Goal: Task Accomplishment & Management: Use online tool/utility

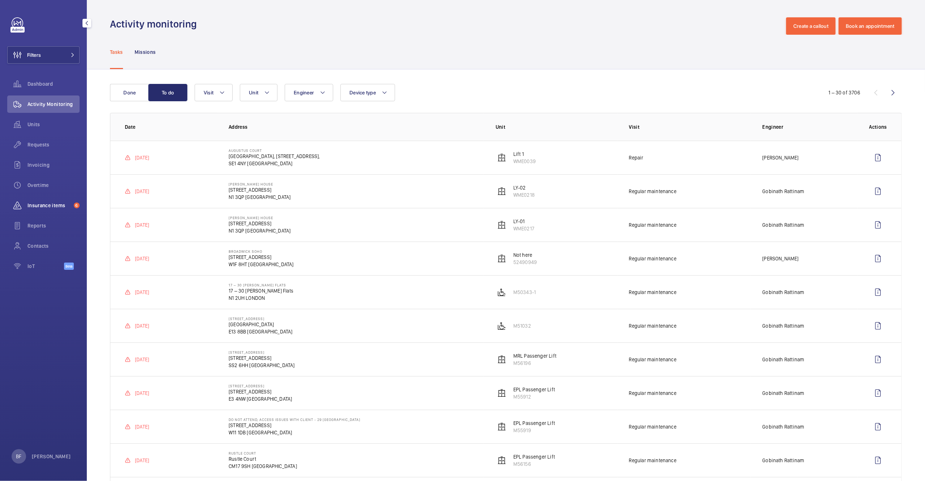
click at [64, 211] on div "Insurance items 6" at bounding box center [43, 205] width 72 height 17
click at [64, 210] on div "Insurance items 6" at bounding box center [43, 205] width 72 height 17
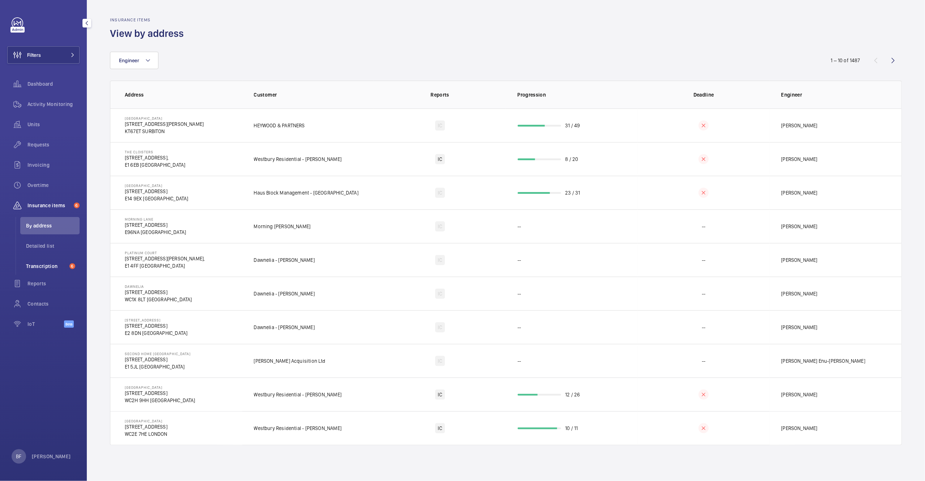
click at [49, 264] on span "Transcription" at bounding box center [46, 266] width 41 height 7
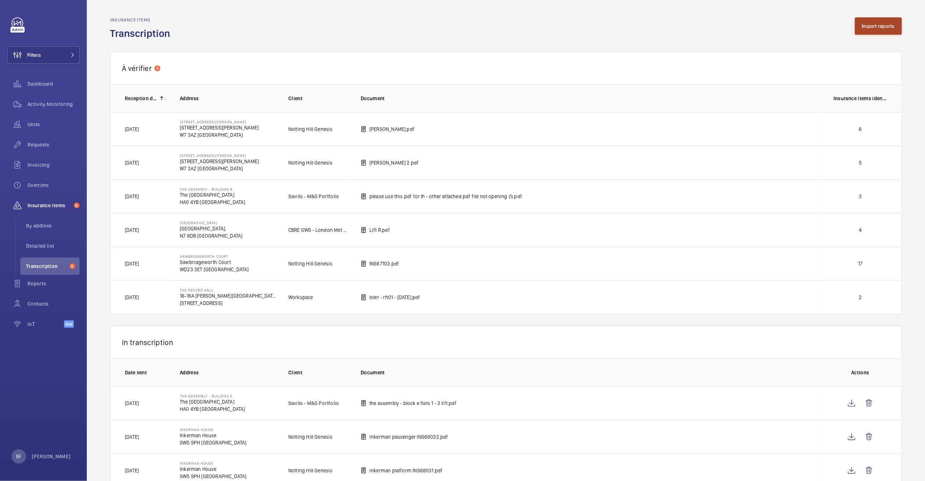
click at [891, 21] on button "Import reports" at bounding box center [878, 25] width 47 height 17
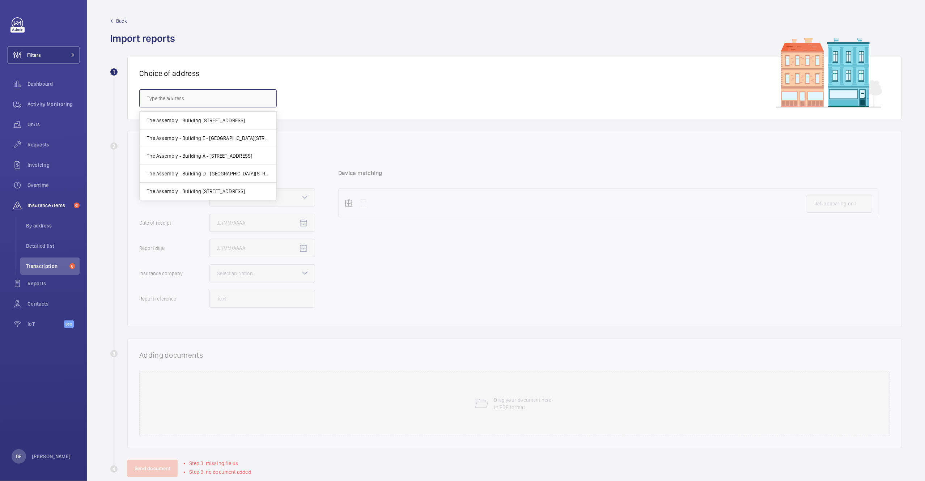
click at [211, 94] on input "text" at bounding box center [207, 98] width 137 height 18
click at [156, 100] on input "bus works" at bounding box center [207, 98] width 137 height 18
click at [171, 122] on span "Busworks - North Road, London, LONDON N7 9DP" at bounding box center [169, 120] width 45 height 7
type input "Busworks - North Road, London, LONDON N7 9DP"
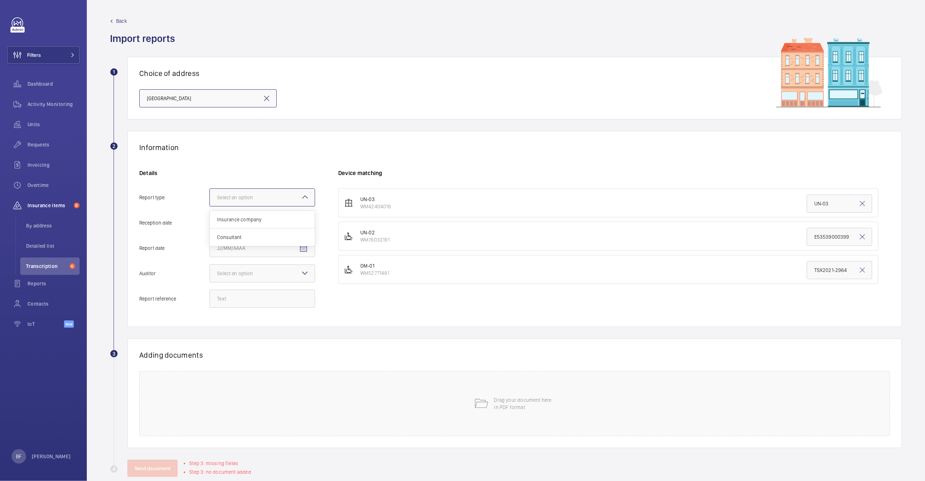
click at [267, 194] on div "Select an option" at bounding box center [244, 197] width 54 height 7
click at [210, 194] on input "Report type Select an option Insurance company Consultant" at bounding box center [210, 197] width 0 height 17
click at [290, 220] on span "Insurance company" at bounding box center [262, 219] width 90 height 7
click at [210, 206] on input "Report type Select an option Insurance company Consultant" at bounding box center [210, 197] width 0 height 17
click at [304, 224] on mat-icon "Open calendar" at bounding box center [303, 223] width 9 height 9
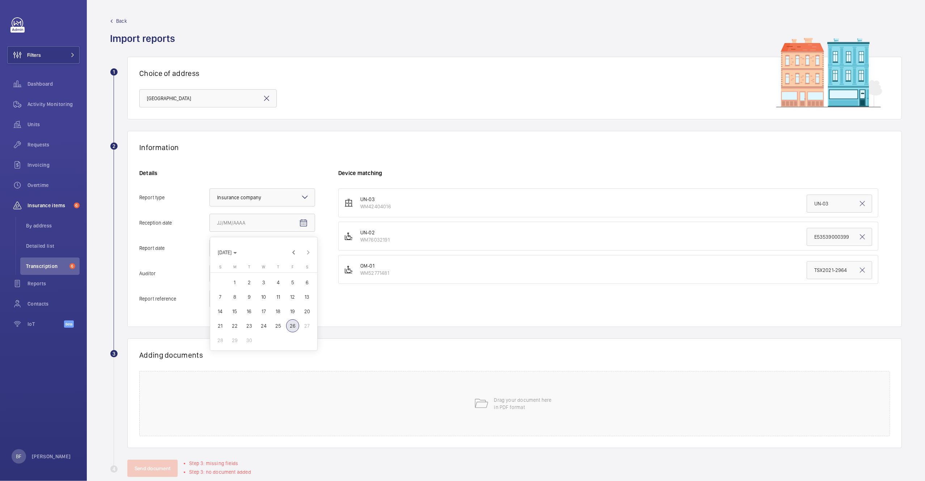
click at [293, 327] on span "26" at bounding box center [292, 325] width 13 height 13
type input "9/26/2025"
click at [311, 249] on span "Open calendar" at bounding box center [303, 248] width 17 height 17
click at [296, 281] on span "Previous month" at bounding box center [293, 278] width 14 height 14
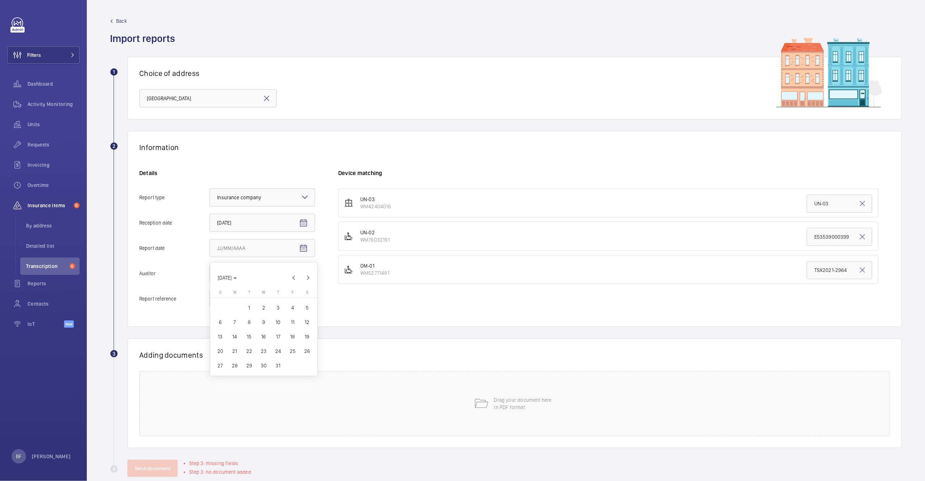
click at [277, 367] on span "31" at bounding box center [278, 365] width 13 height 13
type input "7/31/2025"
click at [249, 281] on div at bounding box center [262, 273] width 105 height 17
click at [210, 281] on input "Auditor Select an option Veritas Zurich British Engineering Allianz Other" at bounding box center [210, 273] width 0 height 17
click at [243, 363] on div "Other" at bounding box center [262, 366] width 105 height 17
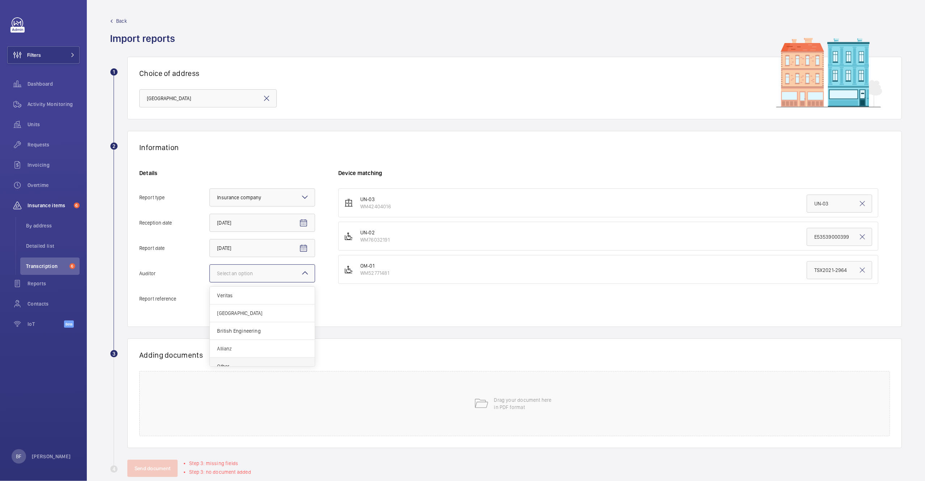
click at [210, 282] on input "Auditor Select an option Veritas Zurich British Engineering Allianz Other" at bounding box center [210, 273] width 0 height 17
click at [234, 302] on input "Report reference" at bounding box center [262, 299] width 106 height 18
click at [264, 294] on input "Report reference" at bounding box center [262, 299] width 106 height 18
click at [277, 307] on input "Report reference" at bounding box center [262, 299] width 106 height 18
paste input "Workspace Audit Report & Asset Details"
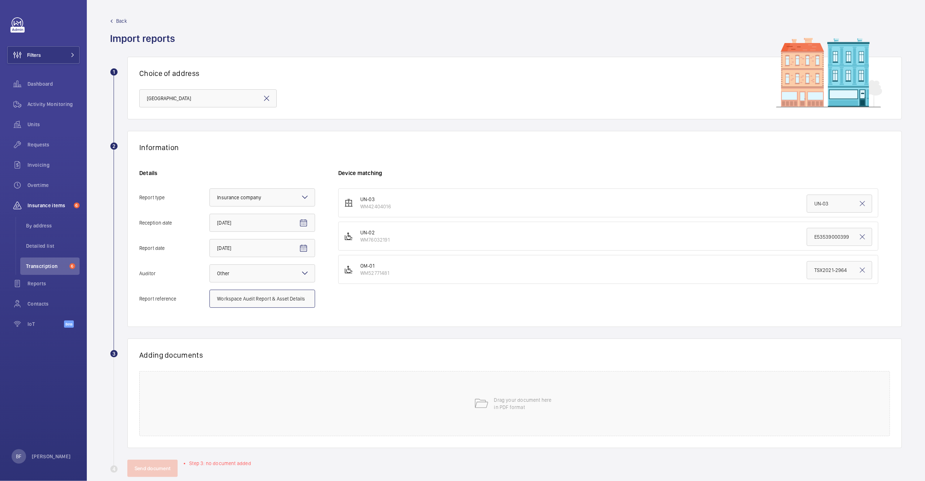
type input "Workspace Audit Report & Asset Details"
click at [825, 207] on input "UN-03" at bounding box center [839, 204] width 65 height 18
paste input "Workspace Audit Report & Asset Details"
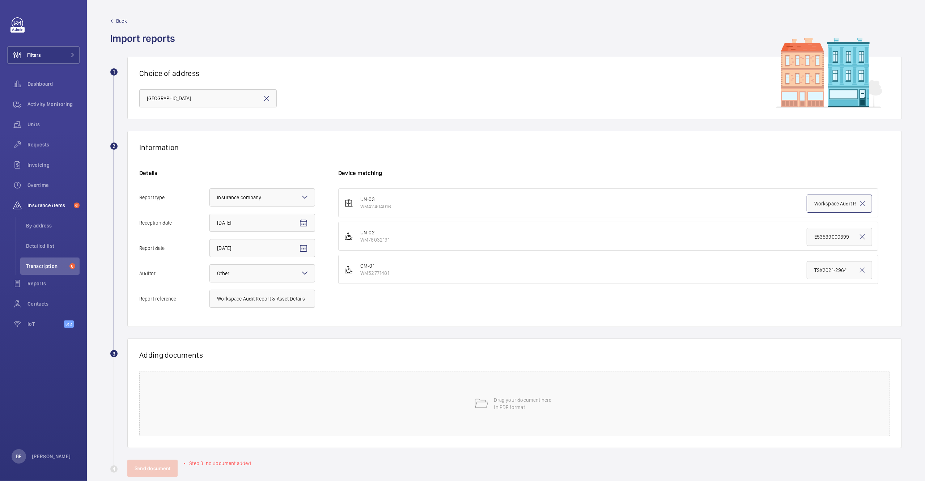
scroll to position [0, 46]
type input "Workspace Audit Report & Asset Details"
click at [181, 411] on div "Drag your document here in PDF format" at bounding box center [514, 403] width 751 height 65
click at [360, 380] on span "Select involved devices" at bounding box center [597, 379] width 502 height 7
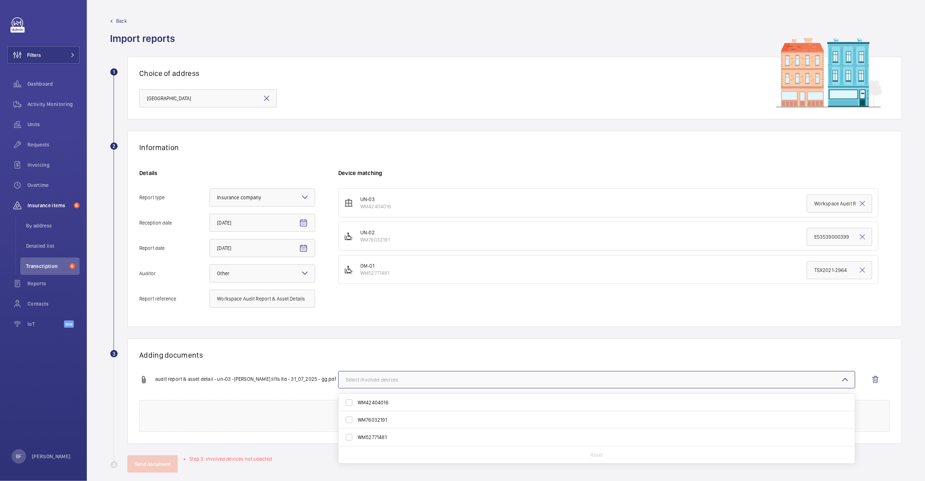
click at [381, 406] on span "WM42404016" at bounding box center [597, 402] width 479 height 7
click at [356, 407] on input "WM42404016" at bounding box center [349, 402] width 14 height 14
checkbox input "true"
click at [314, 361] on div "Adding documents audit report & asset detail - un-03 -langham lifts ltd - 31_07…" at bounding box center [514, 391] width 774 height 105
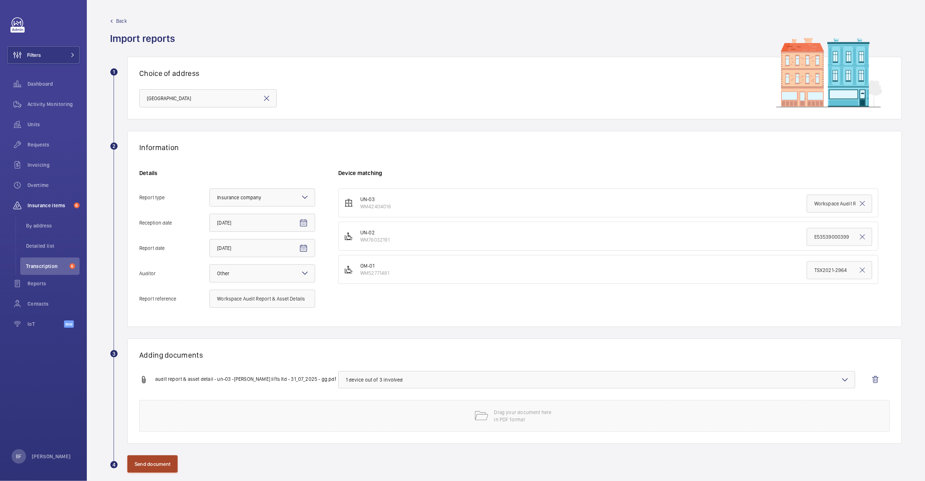
click at [167, 461] on button "Send document" at bounding box center [152, 463] width 50 height 17
click at [876, 382] on wm-front-icon-button at bounding box center [875, 379] width 17 height 17
click at [251, 303] on input "Workspace Audit Report & Asset Details" at bounding box center [262, 299] width 106 height 18
click at [337, 406] on div "Drag your document here in PDF format" at bounding box center [514, 403] width 751 height 65
click at [421, 369] on div "Adding documents audit report & asset detail - un-03 -langham lifts ltd - 31_07…" at bounding box center [514, 391] width 774 height 105
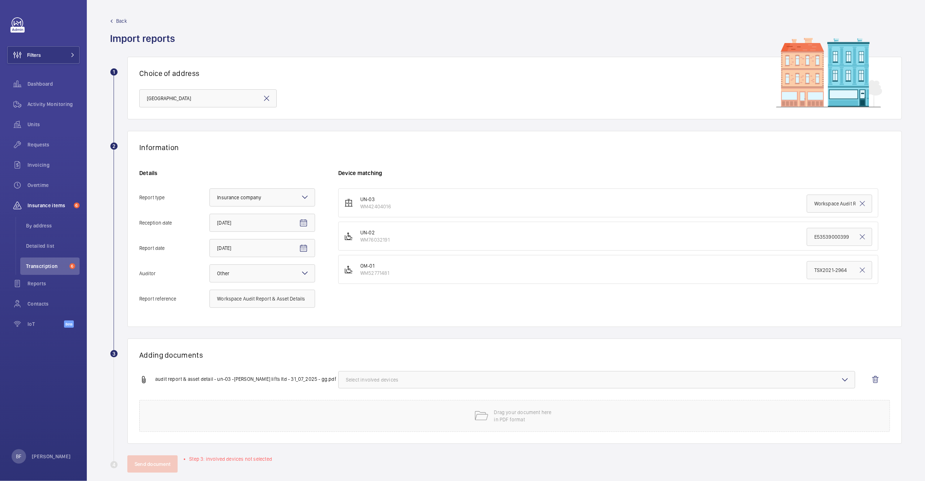
click at [415, 383] on span "Select involved devices" at bounding box center [597, 379] width 502 height 7
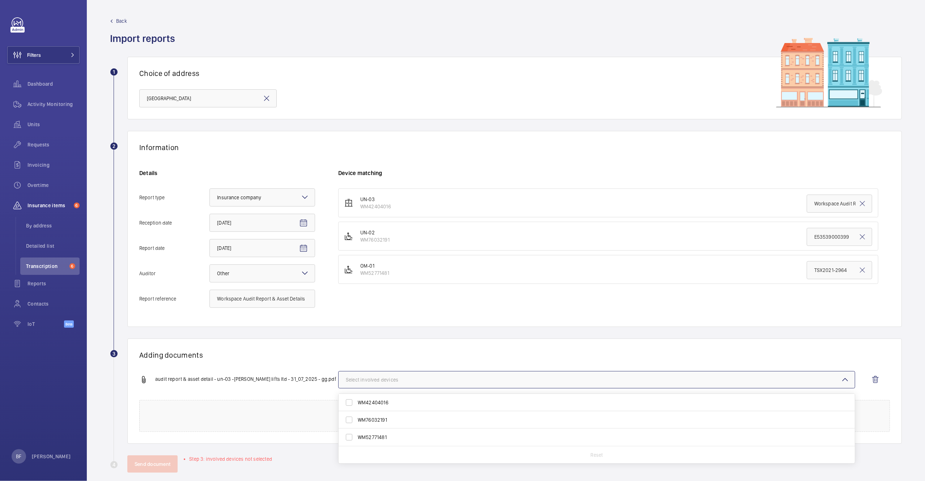
click at [374, 406] on span "WM42404016" at bounding box center [597, 402] width 479 height 7
click at [356, 407] on input "WM42404016" at bounding box center [349, 402] width 14 height 14
checkbox input "true"
click at [335, 356] on h1 "Adding documents" at bounding box center [514, 354] width 751 height 9
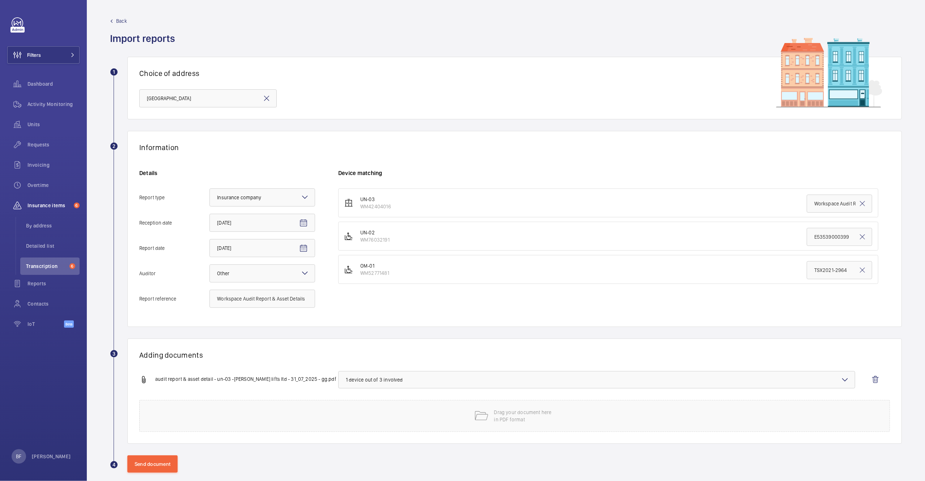
click at [157, 476] on wm-front-admin-audit-upload "Back Import reports 1 Choice of address Busworks - North Road, London, LONDON N…" at bounding box center [506, 245] width 838 height 490
click at [154, 466] on button "Send document" at bounding box center [152, 463] width 50 height 17
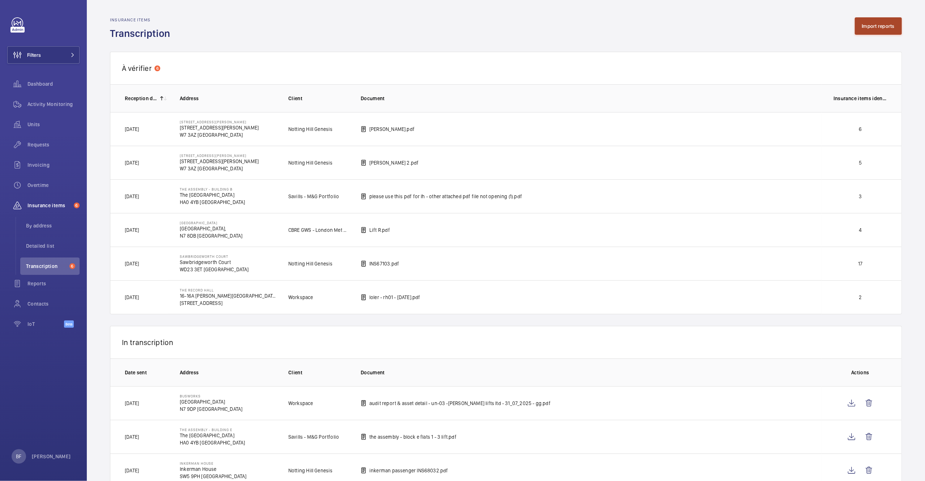
click at [855, 28] on button "Import reports" at bounding box center [878, 25] width 47 height 17
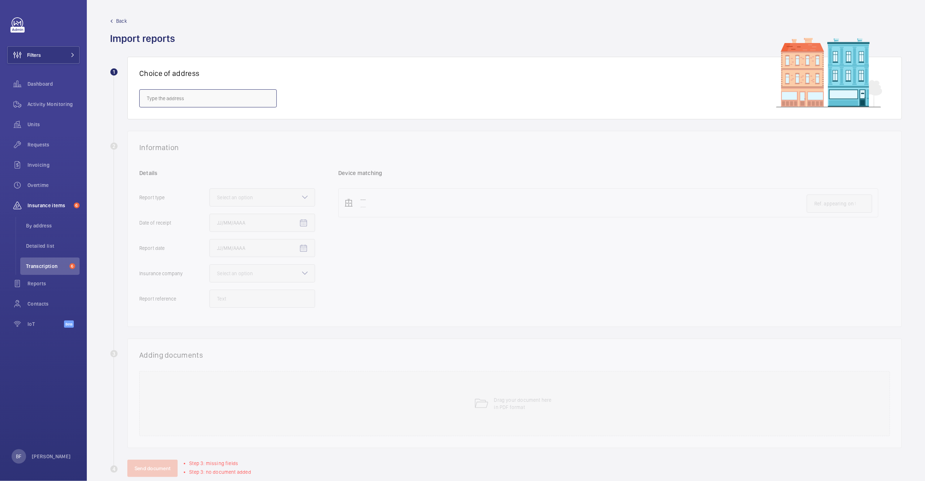
click at [194, 98] on input "text" at bounding box center [207, 98] width 137 height 18
click at [203, 94] on input "text" at bounding box center [207, 98] width 137 height 18
paste input "EC1A 9HY"
type input "EC1A 9HY"
click at [192, 104] on input "EC1A 9HY" at bounding box center [207, 98] width 137 height 18
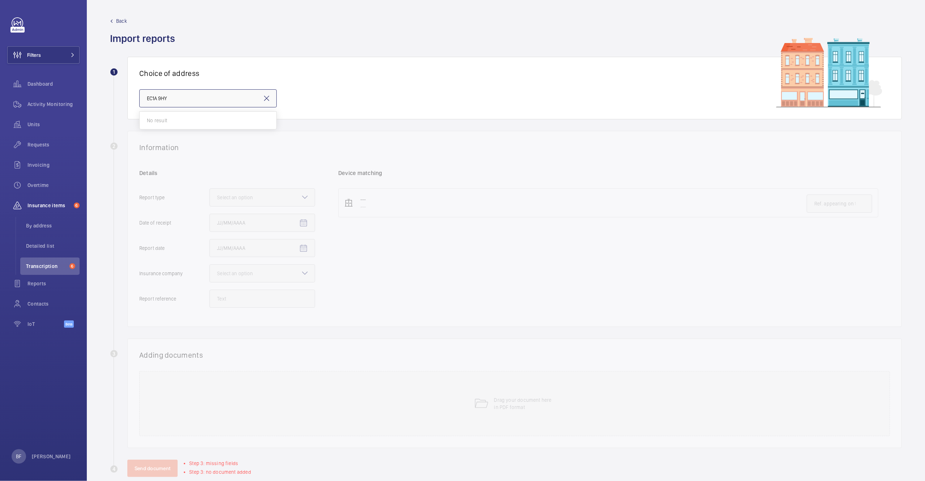
click at [192, 104] on input "EC1A 9HY" at bounding box center [207, 98] width 137 height 18
click at [219, 120] on span "Weddell House - West Smithfield, LONDON EC1A 9HX" at bounding box center [199, 120] width 105 height 7
type input "Weddell House - West Smithfield, LONDON EC1A 9HX"
click at [258, 204] on div at bounding box center [262, 197] width 105 height 17
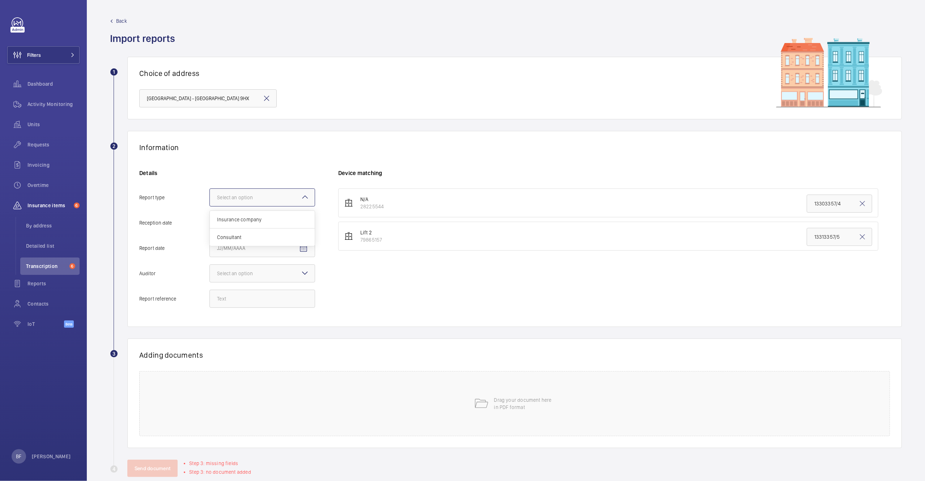
click at [210, 204] on input "Report type Select an option Insurance company Consultant" at bounding box center [210, 197] width 0 height 17
click at [259, 222] on span "Insurance company" at bounding box center [262, 219] width 90 height 7
click at [210, 206] on input "Report type Select an option Insurance company Consultant" at bounding box center [210, 197] width 0 height 17
click at [298, 226] on span "Open calendar" at bounding box center [303, 222] width 17 height 17
click at [292, 329] on span "26" at bounding box center [292, 325] width 13 height 13
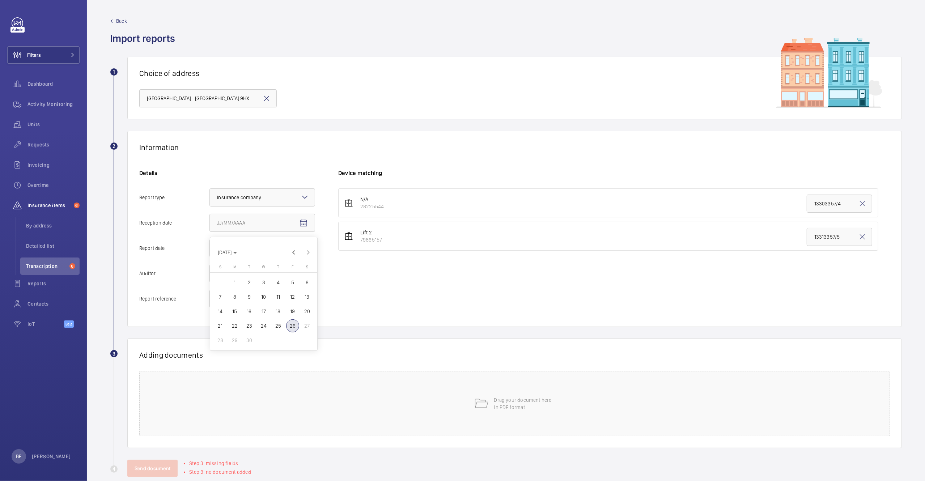
type input "9/26/2025"
click at [305, 246] on mat-icon "Open calendar" at bounding box center [303, 248] width 9 height 9
click at [250, 306] on span "2" at bounding box center [249, 307] width 13 height 13
type input "9/2/2025"
click at [258, 297] on input "Report reference" at bounding box center [262, 299] width 106 height 18
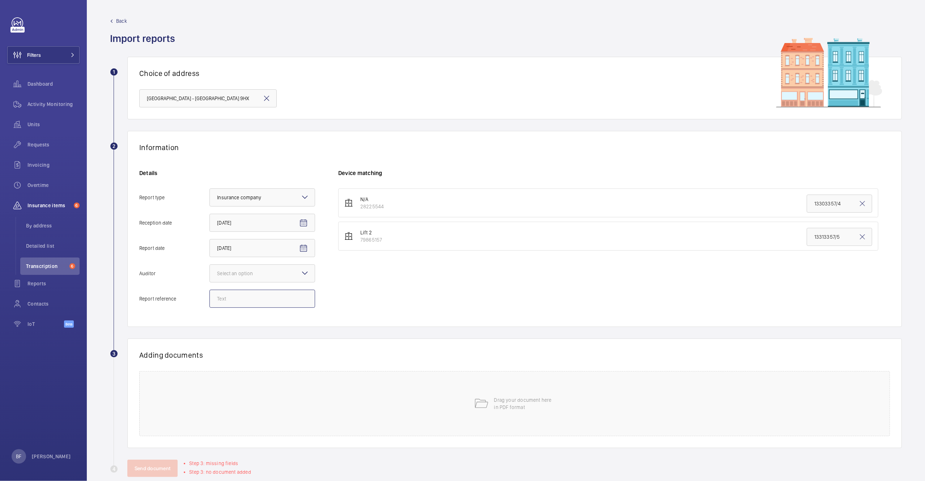
paste input "13303357/5"
click at [244, 279] on div at bounding box center [262, 273] width 105 height 17
type input "13303357/5"
click at [210, 279] on input "Auditor Select an option" at bounding box center [210, 273] width 0 height 17
click at [236, 318] on div "Zurich" at bounding box center [262, 314] width 105 height 18
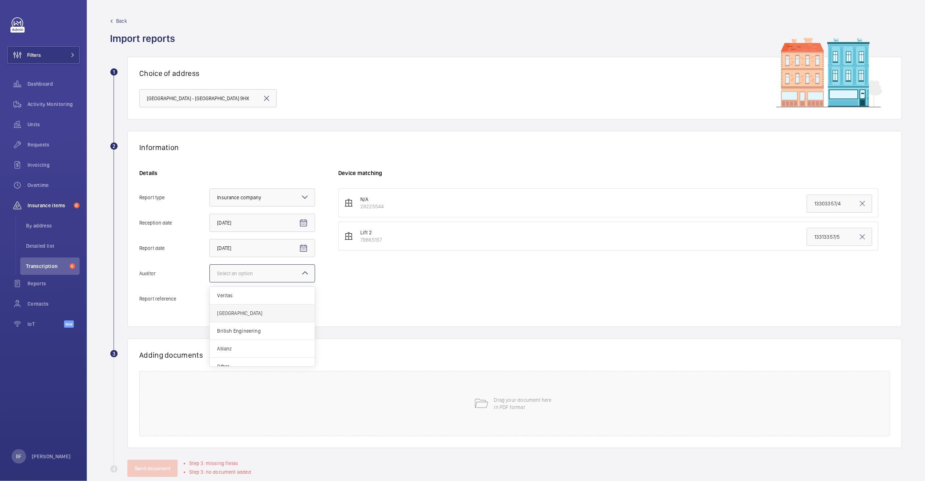
click at [210, 282] on input "Auditor Select an option Veritas Zurich British Engineering Allianz Other" at bounding box center [210, 273] width 0 height 17
click at [235, 301] on input "13303357/5" at bounding box center [262, 299] width 106 height 18
click at [813, 200] on input "13303357/4" at bounding box center [839, 204] width 65 height 18
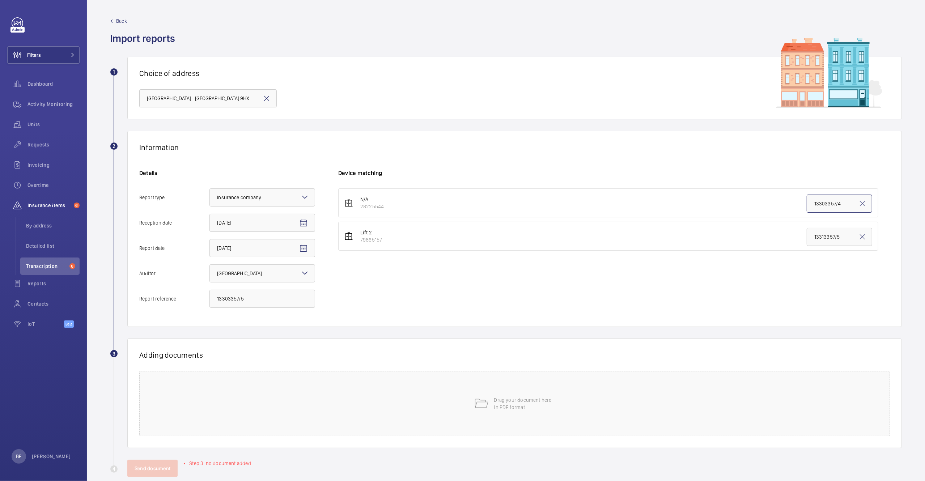
click at [813, 200] on input "13303357/4" at bounding box center [839, 204] width 65 height 18
paste input "5"
type input "13303357/5"
click at [332, 380] on div "Drag your document here in PDF format" at bounding box center [514, 403] width 751 height 65
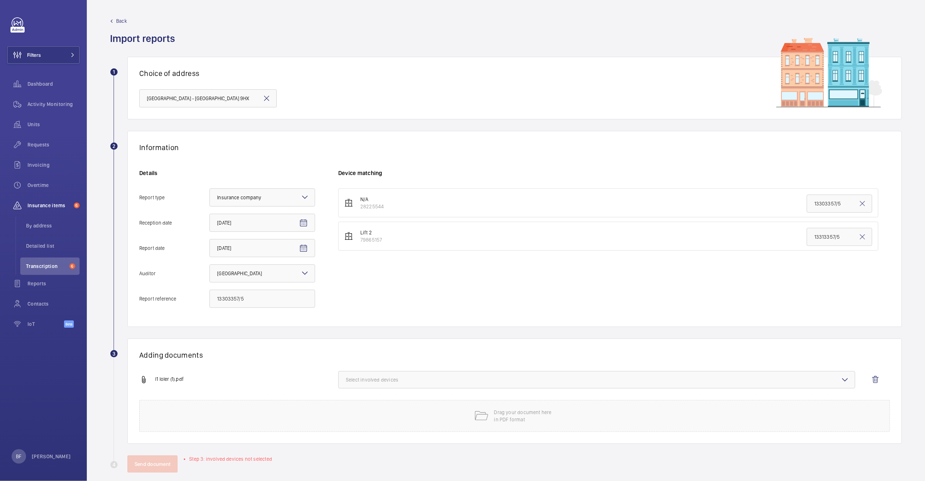
click at [488, 383] on span "Select involved devices" at bounding box center [597, 379] width 502 height 7
click at [377, 405] on span "28225544" at bounding box center [597, 402] width 479 height 7
click at [356, 405] on input "28225544" at bounding box center [349, 402] width 14 height 14
checkbox input "true"
click at [254, 369] on div "Adding documents l1 loler (1).pdf 1 device out of 2 involved 28225544 79865157 …" at bounding box center [514, 391] width 774 height 105
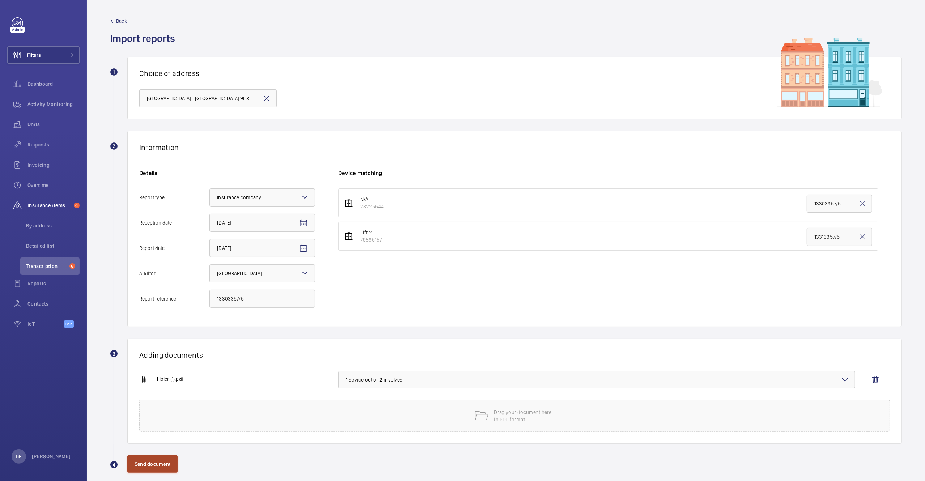
click at [141, 467] on button "Send document" at bounding box center [152, 463] width 50 height 17
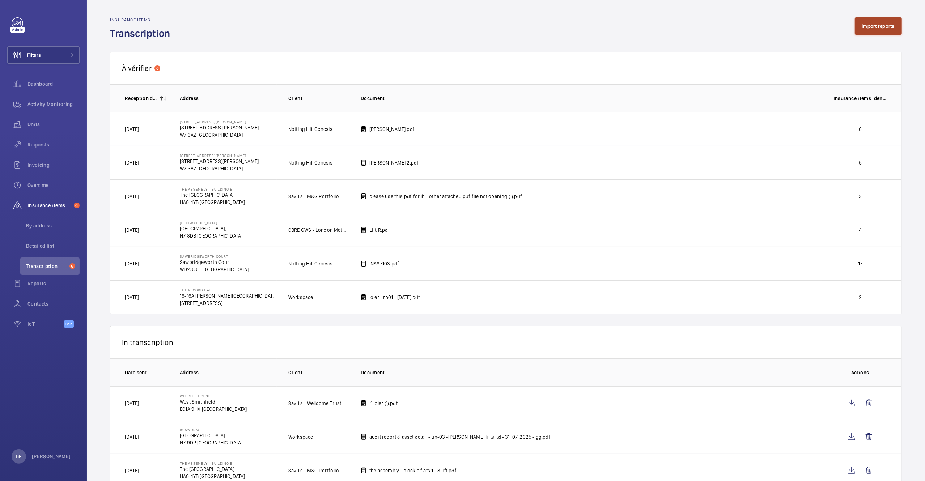
click at [880, 24] on button "Import reports" at bounding box center [878, 25] width 47 height 17
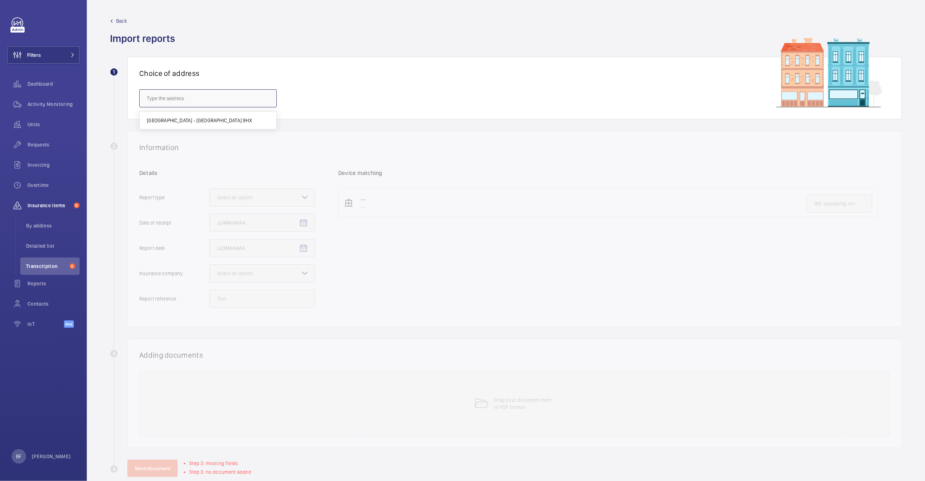
click at [195, 100] on input "text" at bounding box center [207, 98] width 137 height 18
click at [206, 114] on mat-option "Weddell House - West Smithfield, LONDON EC1A 9HX" at bounding box center [208, 120] width 137 height 17
type input "Weddell House - West Smithfield, LONDON EC1A 9HX"
click at [285, 194] on div at bounding box center [262, 197] width 105 height 17
click at [210, 194] on input "Report type Select an option" at bounding box center [210, 197] width 0 height 17
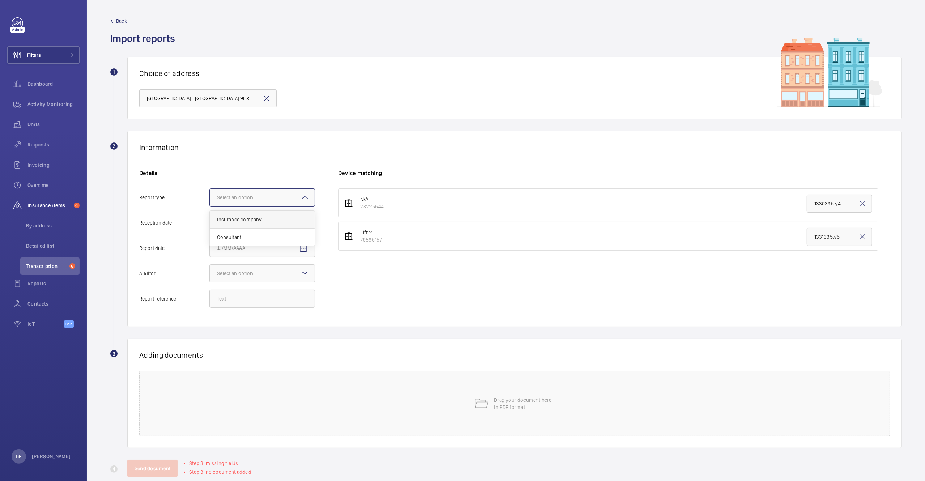
click at [290, 218] on span "Insurance company" at bounding box center [262, 219] width 90 height 7
click at [210, 206] on input "Report type Select an option Insurance company Consultant" at bounding box center [210, 197] width 0 height 17
click at [301, 222] on mat-icon "Open calendar" at bounding box center [303, 223] width 9 height 9
click at [294, 331] on span "26" at bounding box center [292, 325] width 13 height 13
type input "9/26/2025"
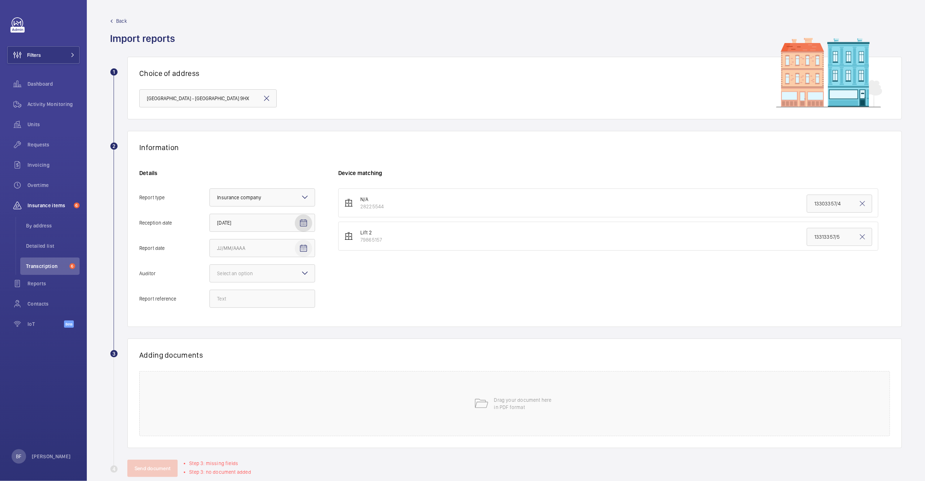
click at [306, 253] on mat-icon "Open calendar" at bounding box center [303, 248] width 9 height 9
click at [250, 306] on span "2" at bounding box center [249, 307] width 13 height 13
type input "9/2/2025"
click at [264, 279] on div at bounding box center [262, 273] width 105 height 17
click at [210, 279] on input "Auditor Select an option" at bounding box center [210, 273] width 0 height 17
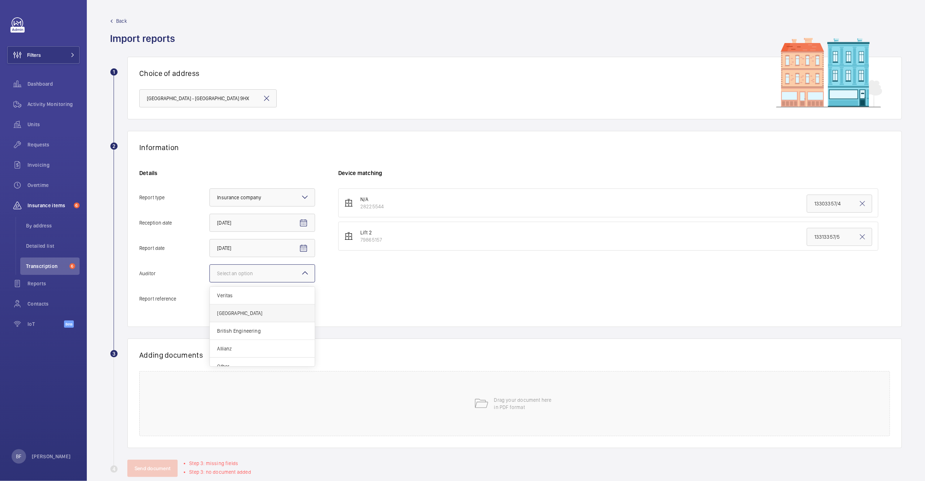
click at [250, 306] on div "Zurich" at bounding box center [262, 314] width 105 height 18
click at [210, 282] on input "Auditor Select an option Veritas Zurich British Engineering Allianz Other" at bounding box center [210, 273] width 0 height 17
click at [238, 297] on input "Report reference" at bounding box center [262, 299] width 106 height 18
click at [254, 292] on input "Report reference" at bounding box center [262, 299] width 106 height 18
paste input "13313357/5"
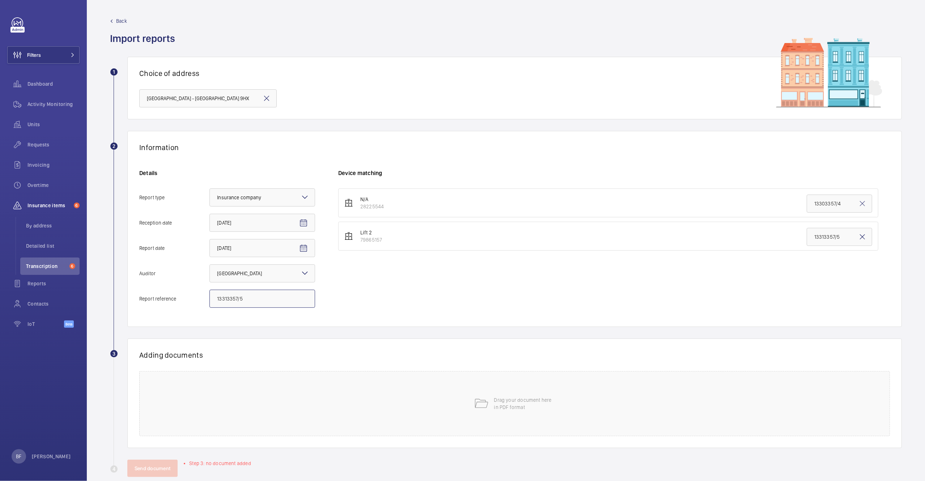
type input "13313357/5"
click at [858, 235] on mat-icon at bounding box center [862, 237] width 9 height 9
click at [824, 240] on input "text" at bounding box center [839, 237] width 65 height 18
paste input "13313357/5"
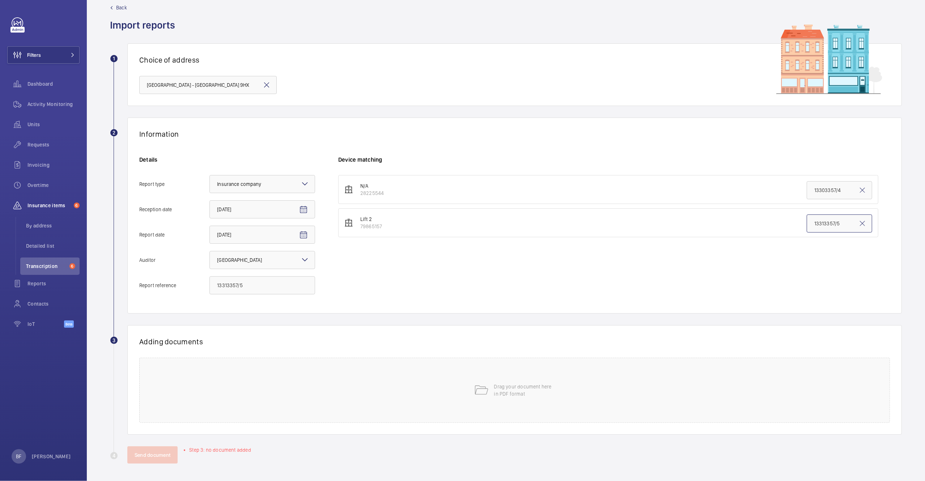
scroll to position [14, 0]
type input "13313357/5"
click at [203, 388] on div "Drag your document here in PDF format" at bounding box center [514, 390] width 751 height 65
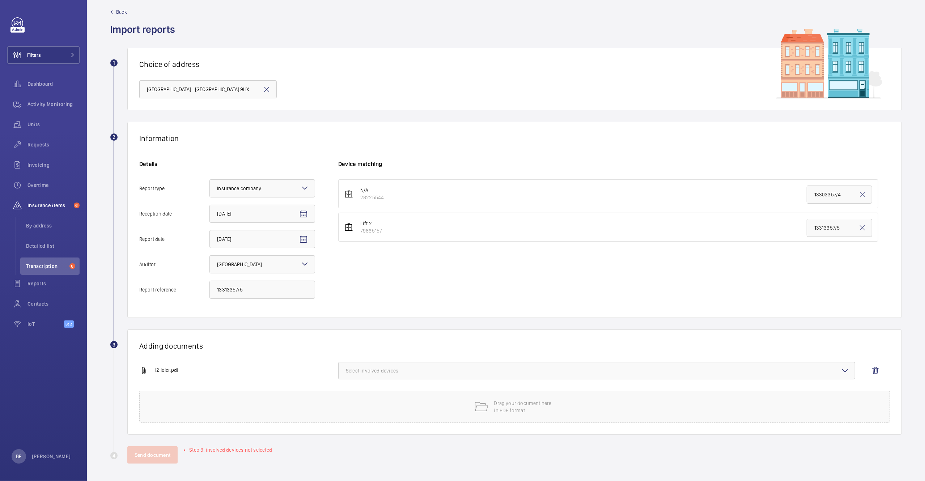
click at [735, 373] on span "Select involved devices" at bounding box center [597, 370] width 502 height 7
click at [531, 419] on label "79865157" at bounding box center [591, 410] width 505 height 17
click at [356, 418] on input "79865157" at bounding box center [349, 411] width 14 height 14
checkbox input "true"
click at [312, 361] on div "Adding documents l2 loler.pdf 1 device out of 2 involved 28225544 79865157 Rese…" at bounding box center [514, 381] width 774 height 105
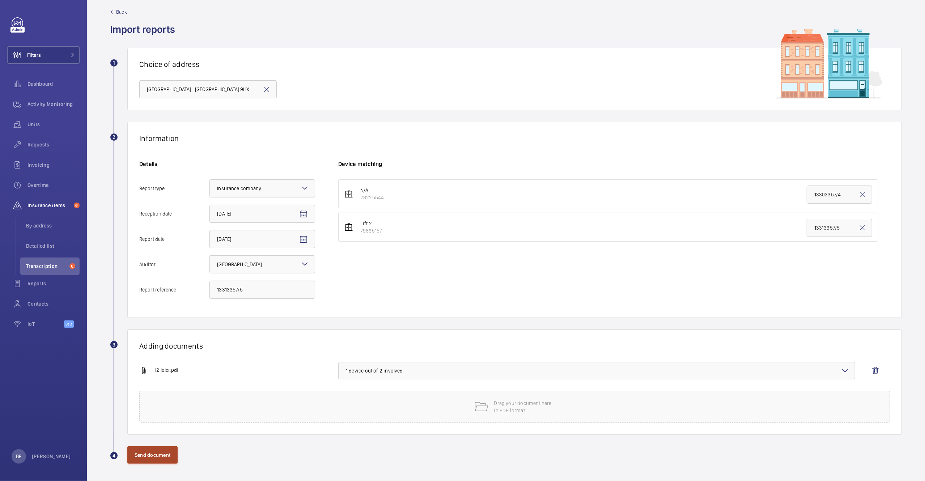
click at [146, 448] on button "Send document" at bounding box center [152, 454] width 50 height 17
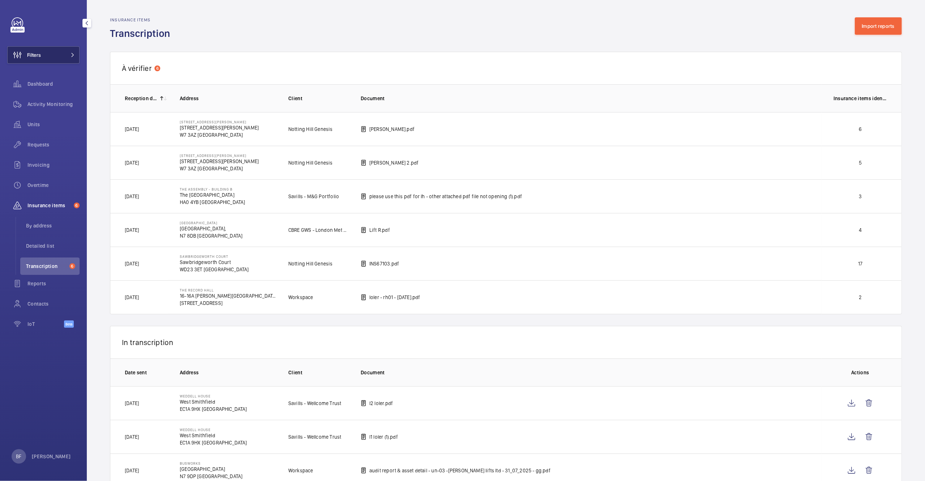
click at [68, 51] on button "Filters" at bounding box center [43, 54] width 72 height 17
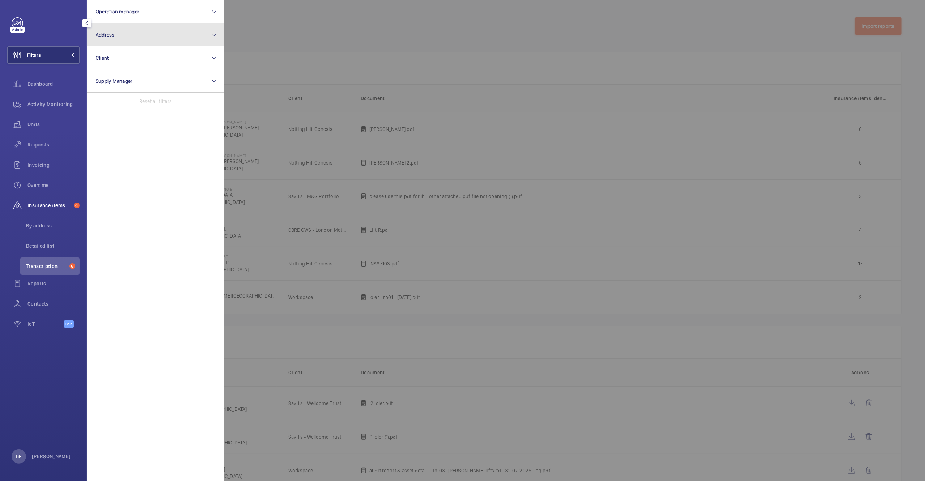
click at [145, 30] on button "Address" at bounding box center [155, 34] width 137 height 23
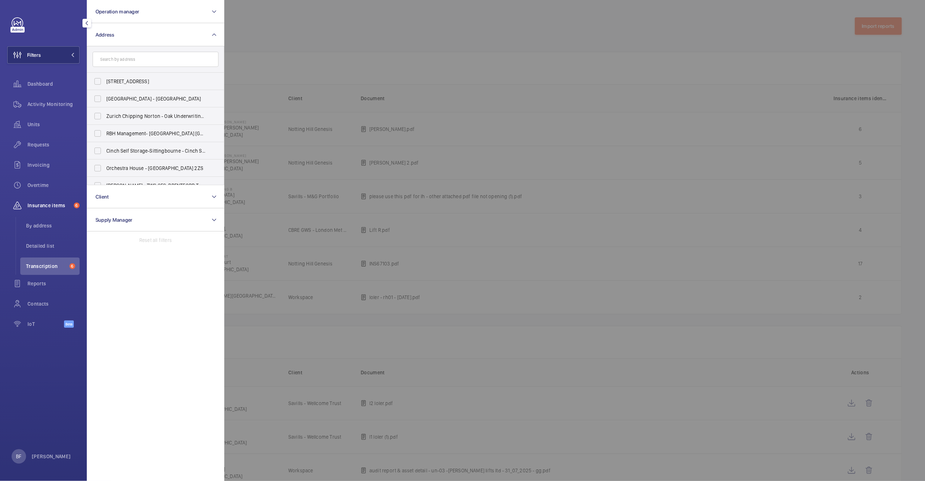
click at [144, 55] on input "text" at bounding box center [156, 59] width 126 height 15
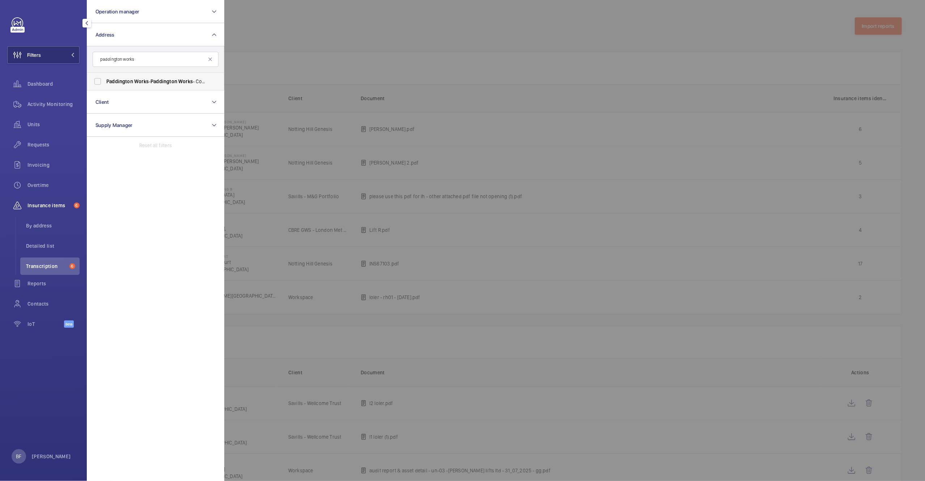
type input "paddington works"
click at [153, 81] on span "Paddington" at bounding box center [163, 81] width 27 height 6
click at [105, 81] on input "Paddington Works - Paddington Works - Coworking, Offices, Meeting Rooms & Event…" at bounding box center [97, 81] width 14 height 14
checkbox input "true"
click at [315, 91] on div at bounding box center [686, 240] width 925 height 481
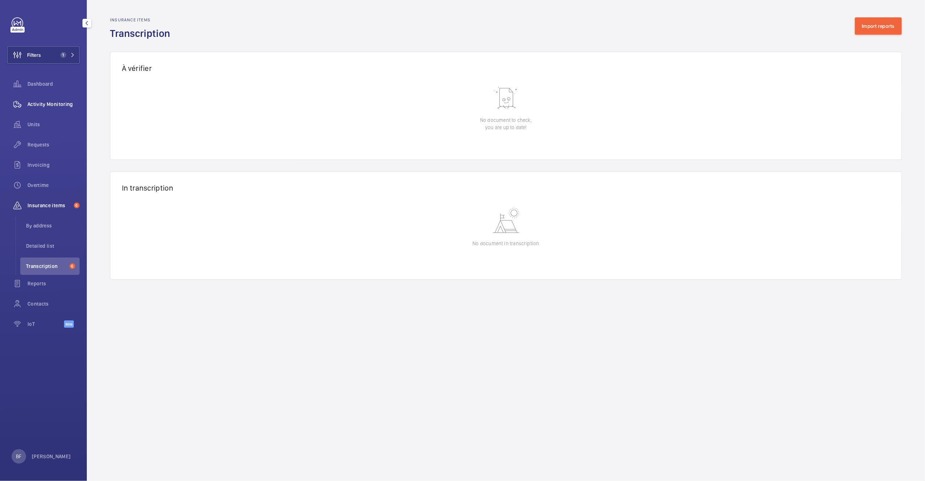
click at [72, 105] on span "Activity Monitoring" at bounding box center [53, 104] width 52 height 7
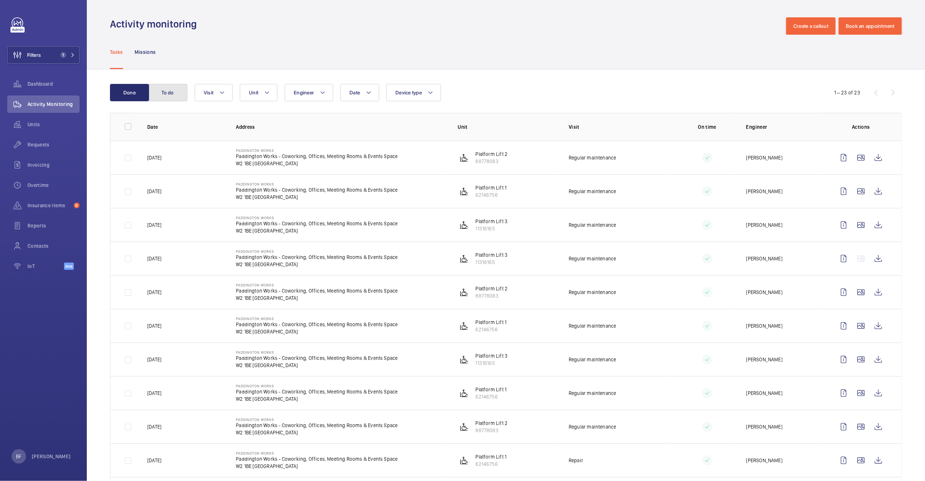
click at [182, 95] on button "To do" at bounding box center [167, 92] width 39 height 17
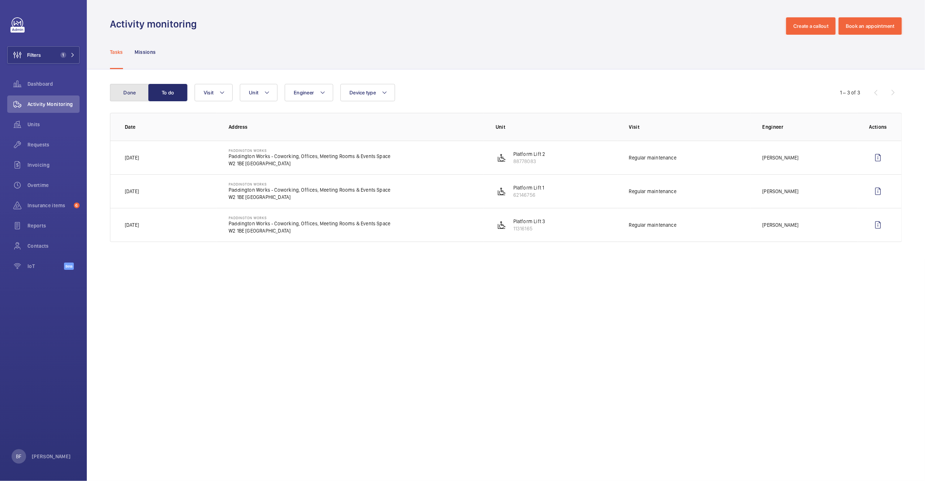
click at [129, 98] on button "Done" at bounding box center [129, 92] width 39 height 17
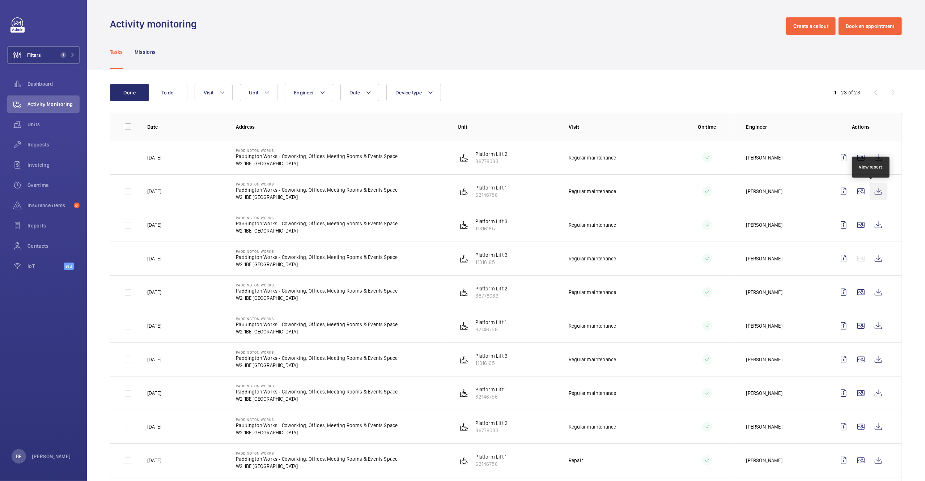
click at [877, 192] on wm-front-icon-button at bounding box center [878, 191] width 17 height 17
click at [870, 156] on wm-front-icon-button at bounding box center [878, 157] width 17 height 17
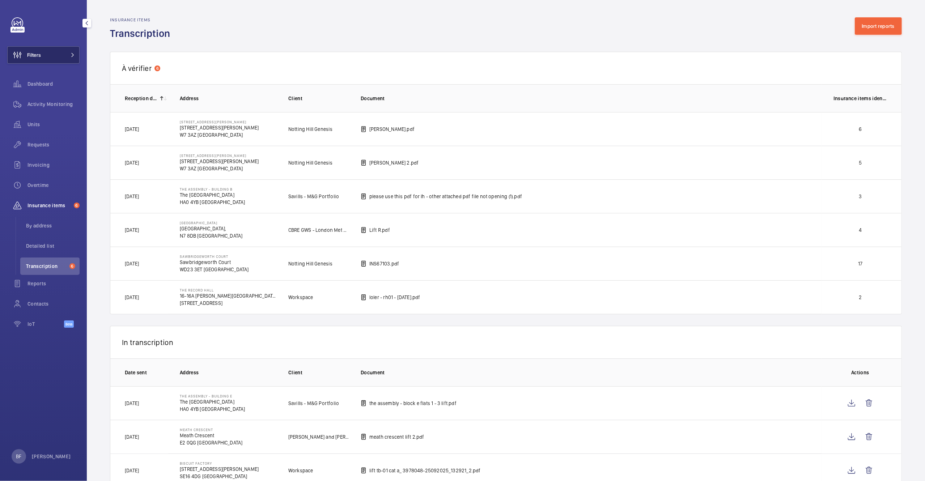
click at [46, 56] on button "Filters" at bounding box center [43, 54] width 72 height 17
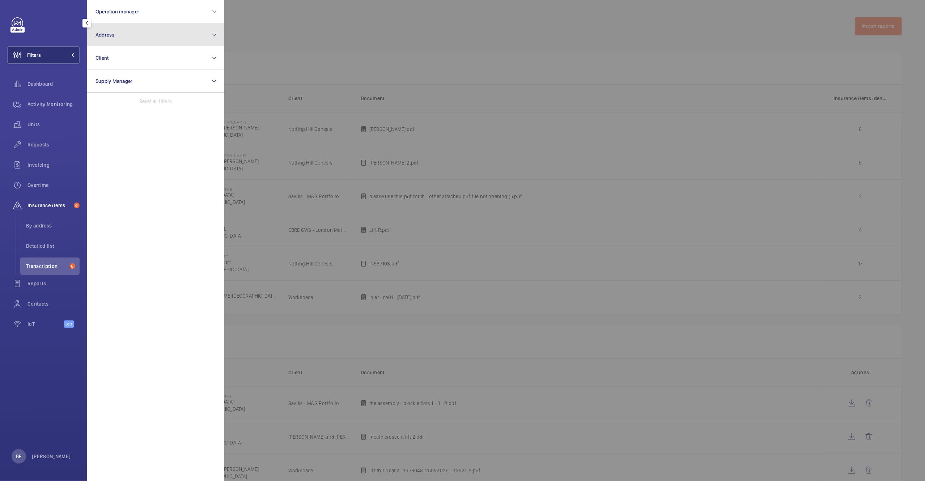
click at [147, 30] on button "Address" at bounding box center [155, 34] width 137 height 23
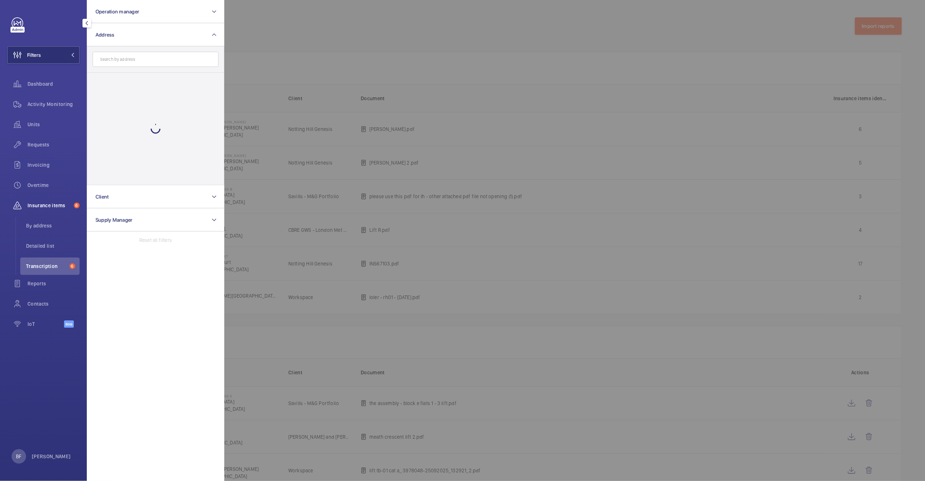
click at [184, 56] on input "text" at bounding box center [156, 59] width 126 height 15
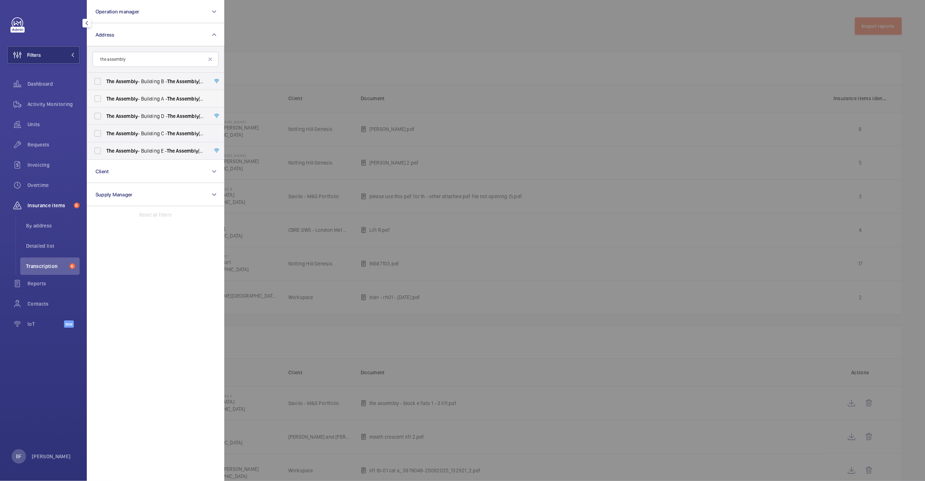
type input "the assembly"
click at [151, 96] on span "The Assembly - Building A - The Assembly - Building A, Montrose Crescent, WEMBL…" at bounding box center [155, 98] width 99 height 7
click at [105, 96] on input "The Assembly - Building A - The Assembly - Building A, Montrose Crescent, WEMBL…" at bounding box center [97, 99] width 14 height 14
checkbox input "true"
click at [393, 88] on div at bounding box center [686, 240] width 925 height 481
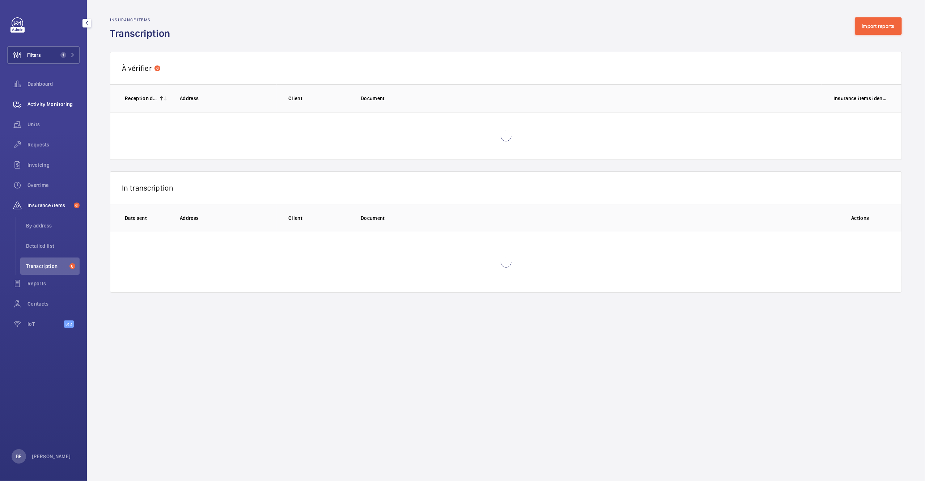
click at [41, 101] on span "Activity Monitoring" at bounding box center [53, 104] width 52 height 7
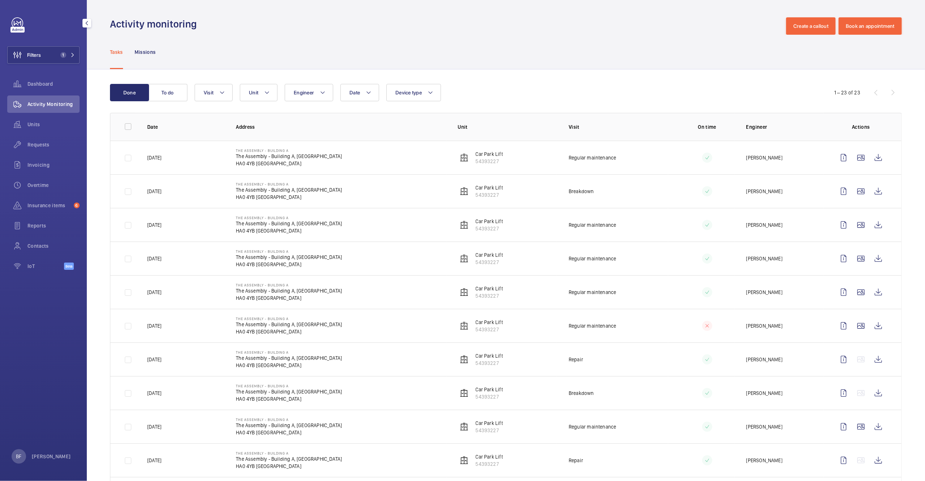
click at [38, 107] on span "Activity Monitoring" at bounding box center [53, 104] width 52 height 7
click at [69, 58] on button "Filters 1" at bounding box center [43, 54] width 72 height 17
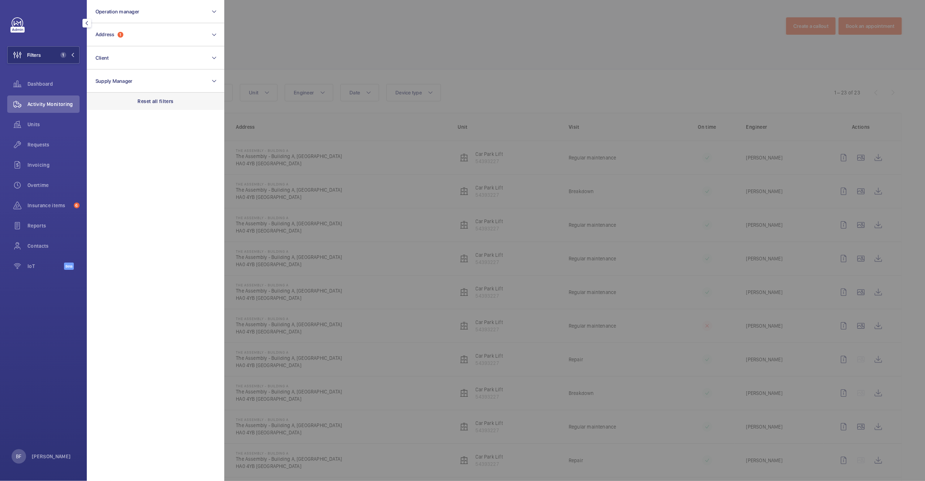
click at [150, 102] on p "Reset all filters" at bounding box center [156, 101] width 36 height 7
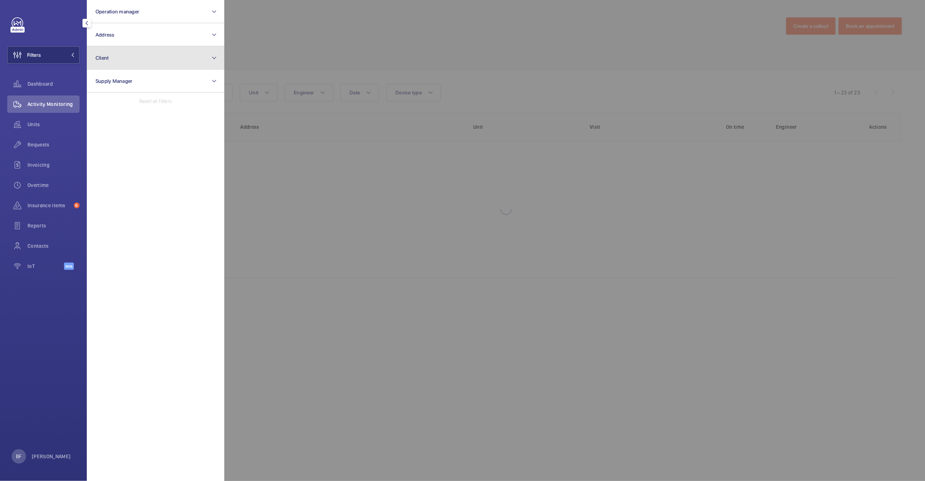
click at [147, 65] on button "Client" at bounding box center [155, 57] width 137 height 23
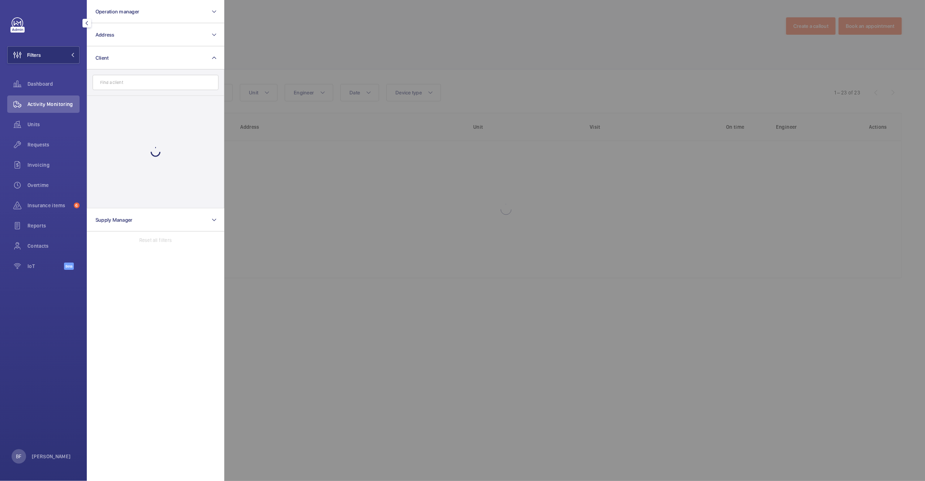
click at [198, 84] on input "text" at bounding box center [156, 82] width 126 height 15
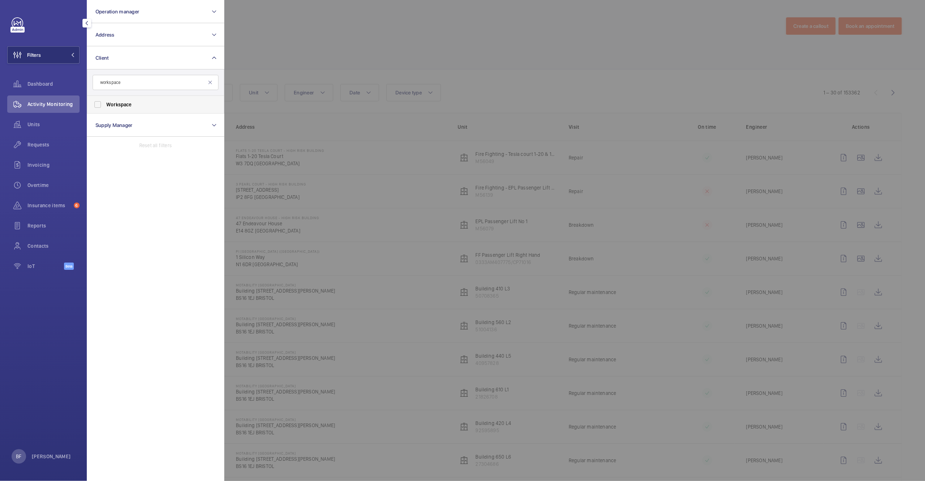
type input "workspace"
click at [154, 107] on span "Workspace" at bounding box center [155, 104] width 99 height 7
click at [105, 107] on input "Workspace" at bounding box center [97, 104] width 14 height 14
checkbox input "true"
click at [367, 59] on div at bounding box center [686, 240] width 925 height 481
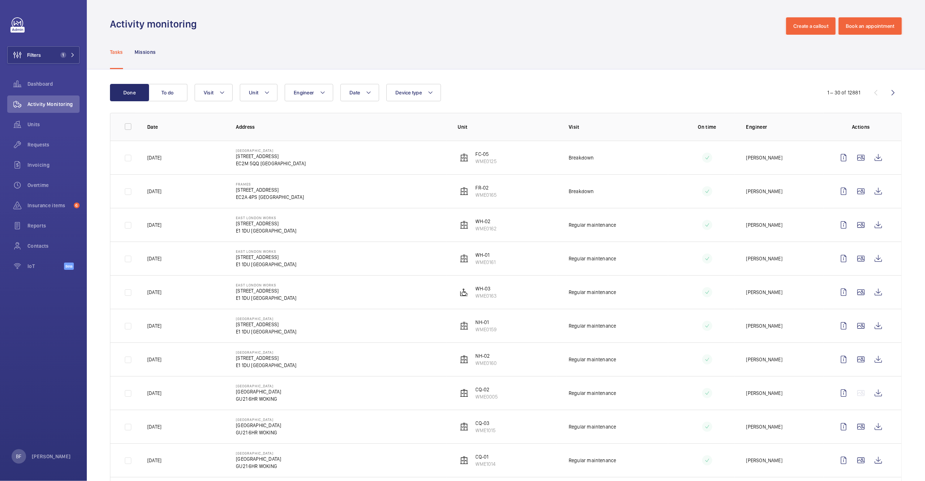
click at [295, 59] on div "Tasks Missions" at bounding box center [506, 52] width 792 height 34
click at [55, 60] on button "Filters 1" at bounding box center [43, 54] width 72 height 17
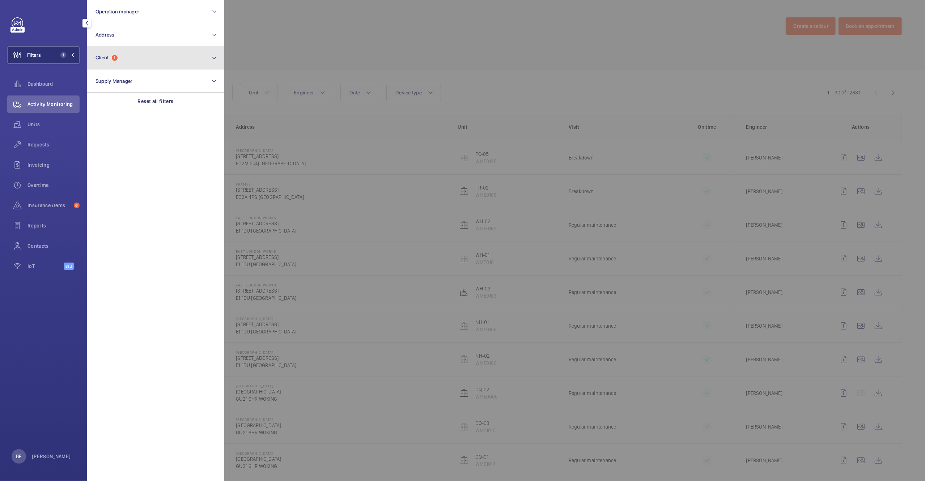
click at [160, 54] on button "Client 1" at bounding box center [155, 57] width 137 height 23
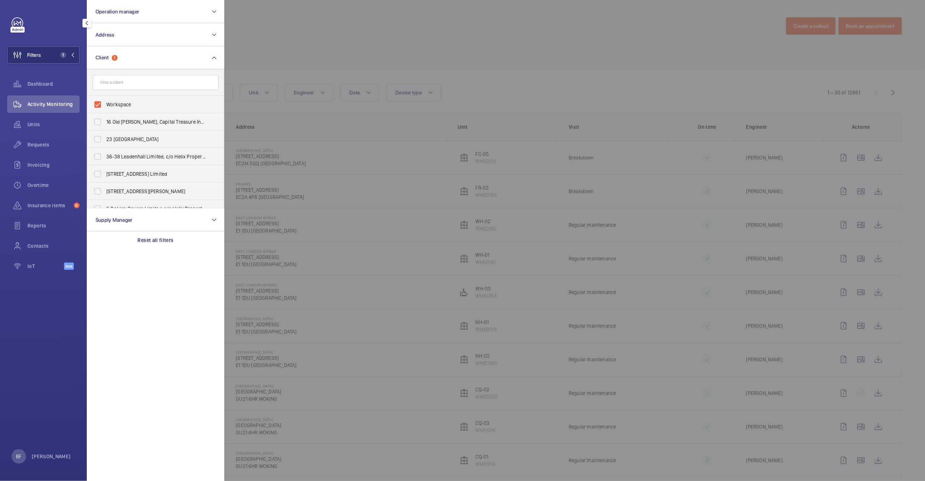
click at [371, 109] on div at bounding box center [686, 240] width 925 height 481
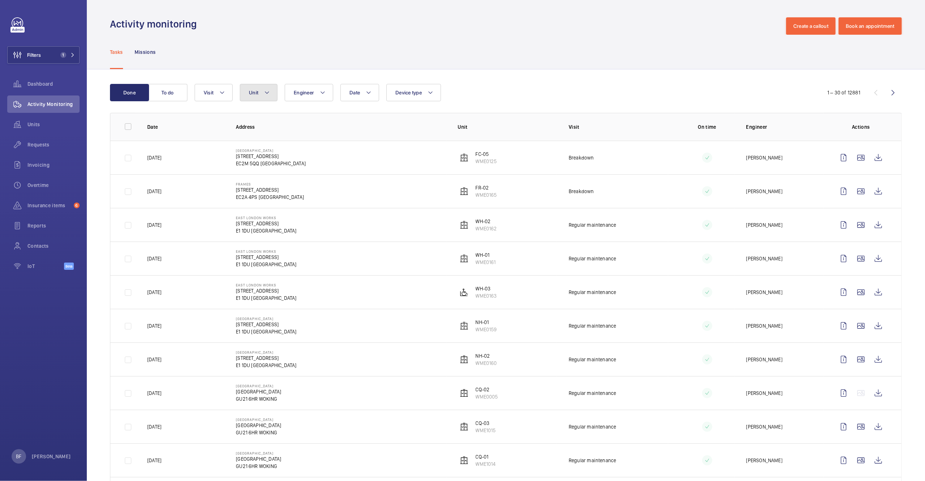
click at [267, 97] on button "Unit" at bounding box center [259, 92] width 38 height 17
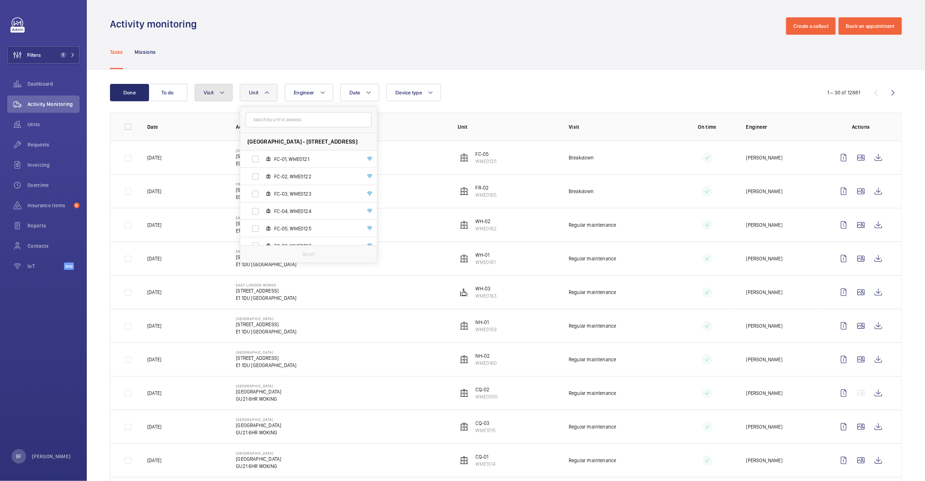
click at [228, 95] on button "Visit" at bounding box center [214, 92] width 38 height 17
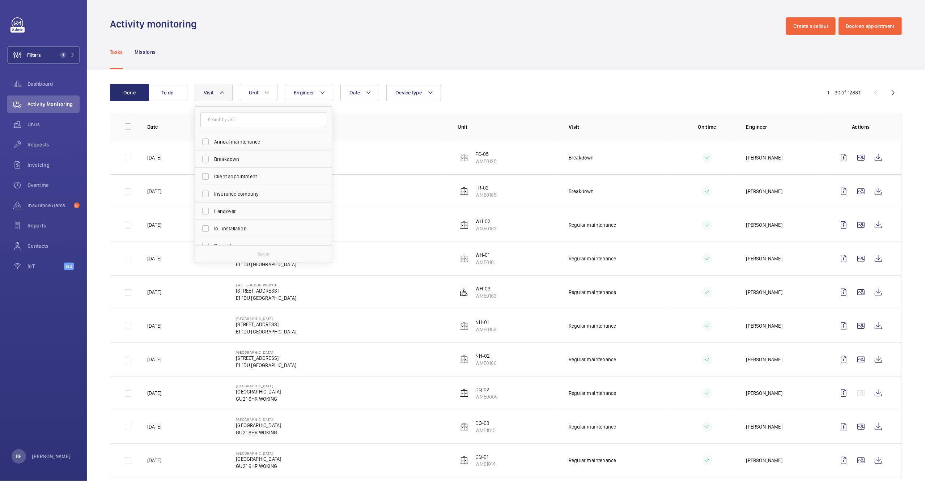
click at [231, 130] on form at bounding box center [263, 120] width 137 height 26
click at [230, 120] on input "text" at bounding box center [263, 119] width 126 height 15
type input "regu"
click at [299, 139] on span "Regular maintenance" at bounding box center [263, 141] width 99 height 7
click at [213, 139] on input "Regular maintenance" at bounding box center [205, 142] width 14 height 14
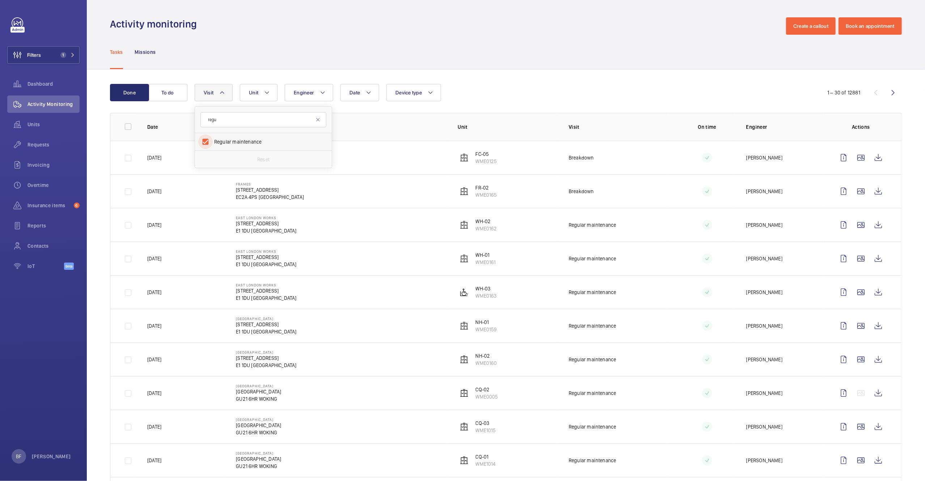
checkbox input "true"
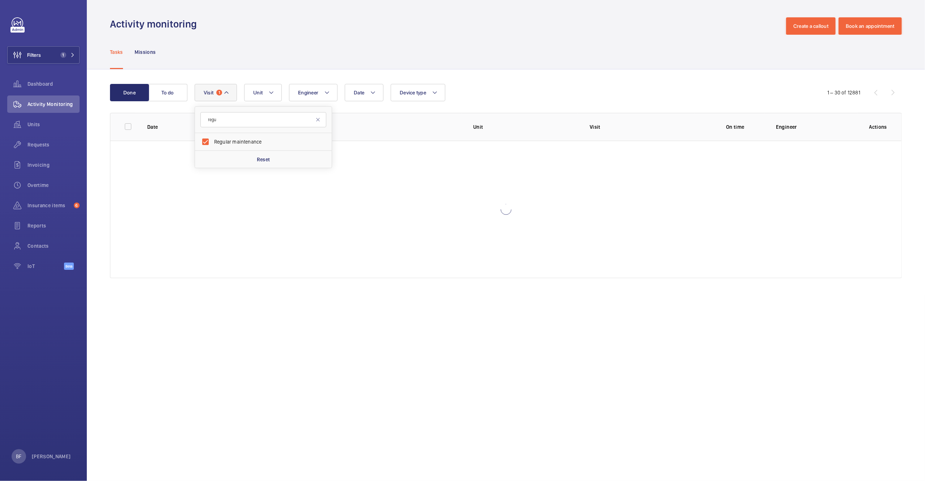
click at [651, 53] on div "Tasks Missions" at bounding box center [506, 52] width 792 height 34
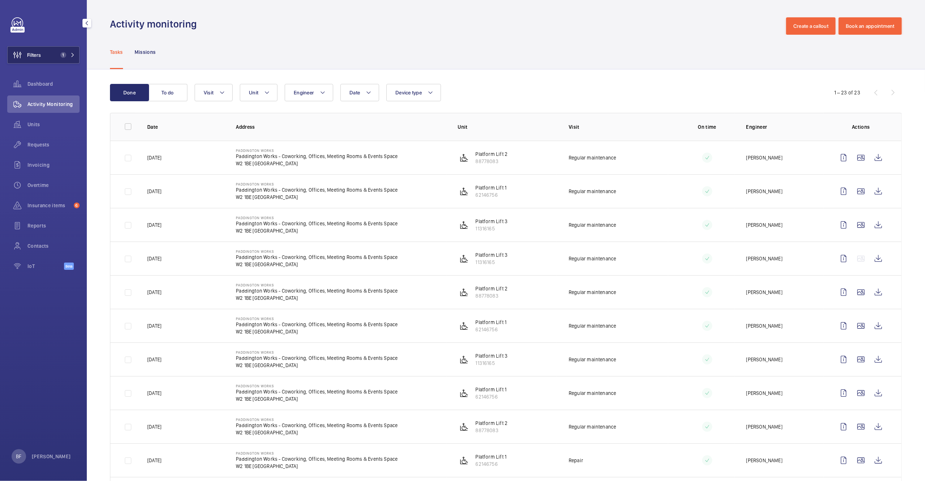
click at [75, 57] on span "1" at bounding box center [66, 55] width 17 height 6
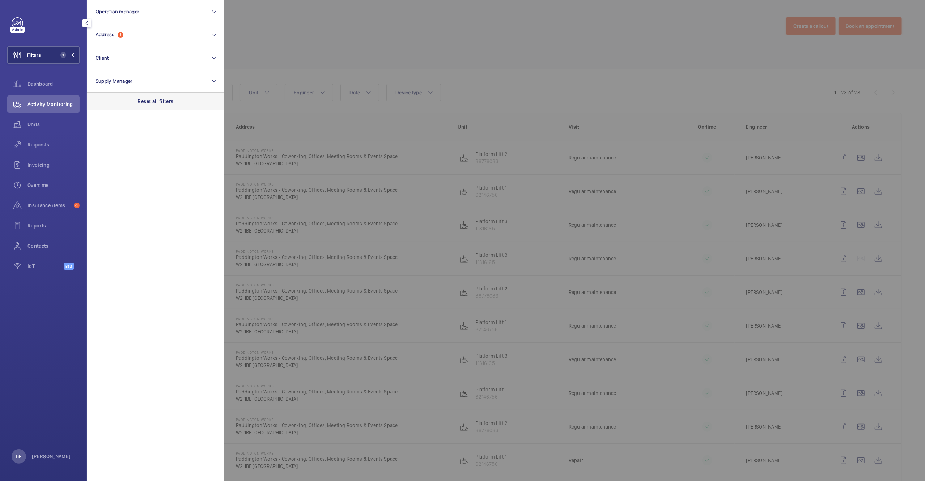
click at [180, 103] on div "Reset all filters" at bounding box center [155, 101] width 137 height 17
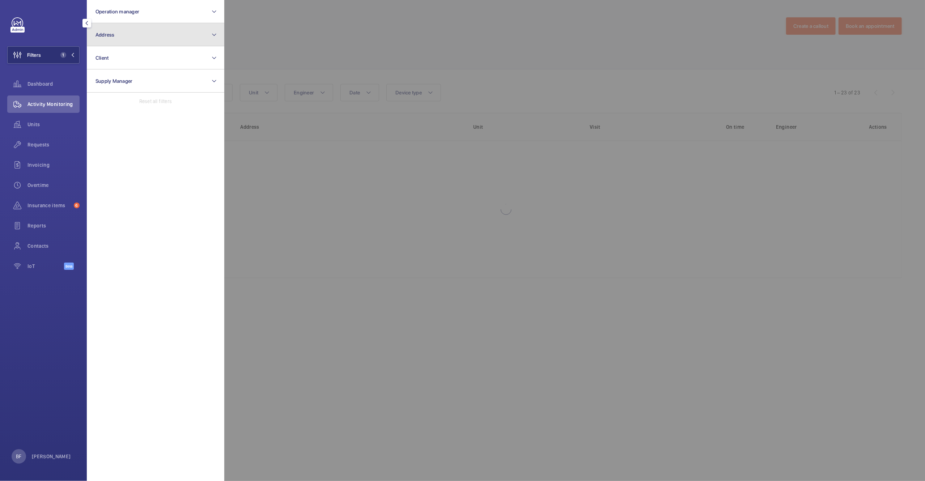
click at [162, 34] on button "Address" at bounding box center [155, 34] width 137 height 23
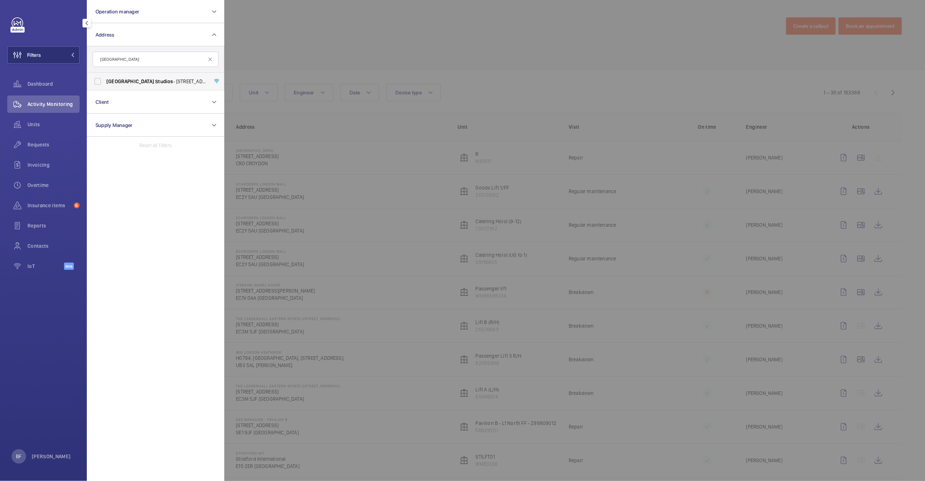
type input "westbourne studios"
click at [153, 84] on span "Westbourne Studios - 242 Acklam Road,, LONDON W10 5JJ" at bounding box center [155, 81] width 99 height 7
click at [105, 84] on input "Westbourne Studios - 242 Acklam Road,, LONDON W10 5JJ" at bounding box center [97, 81] width 14 height 14
checkbox input "true"
click at [308, 69] on div at bounding box center [686, 240] width 925 height 481
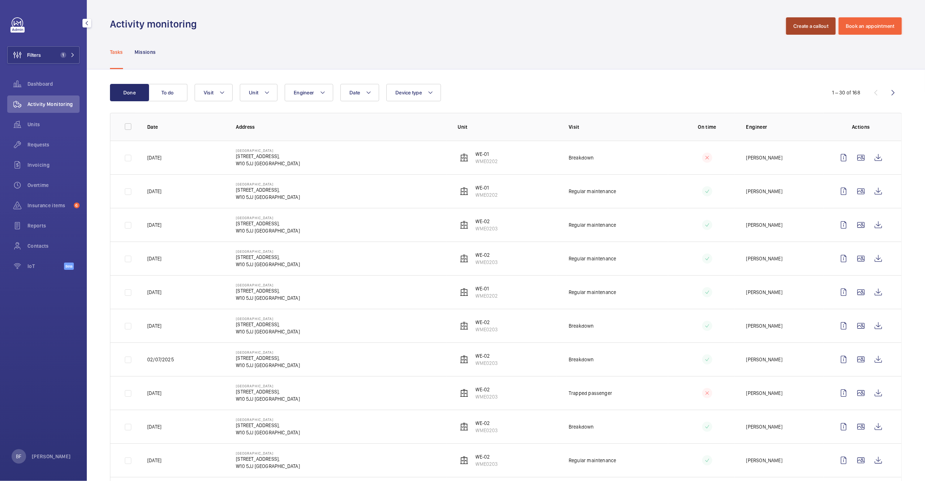
click at [811, 30] on button "Create a callout" at bounding box center [811, 25] width 50 height 17
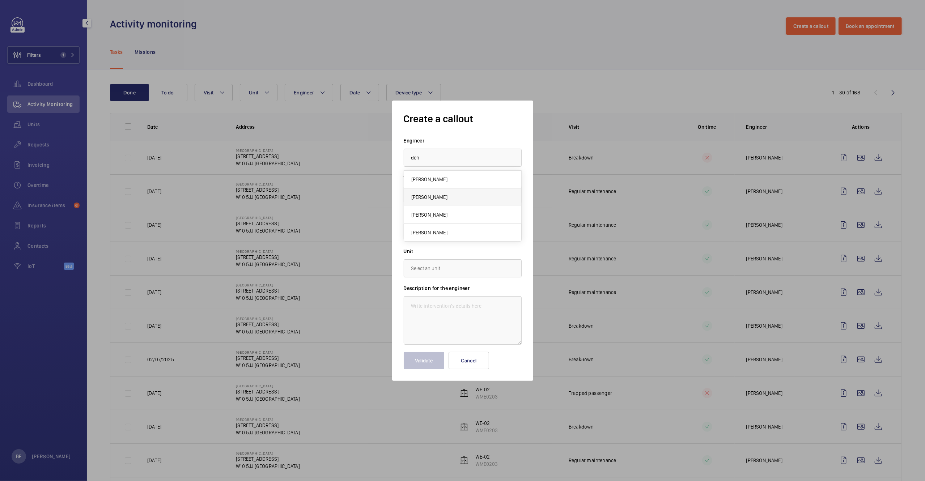
click at [425, 196] on span "[PERSON_NAME]" at bounding box center [429, 197] width 36 height 7
type input "[PERSON_NAME]"
click at [447, 231] on input "text" at bounding box center [463, 231] width 118 height 18
click at [660, 79] on div at bounding box center [462, 240] width 925 height 481
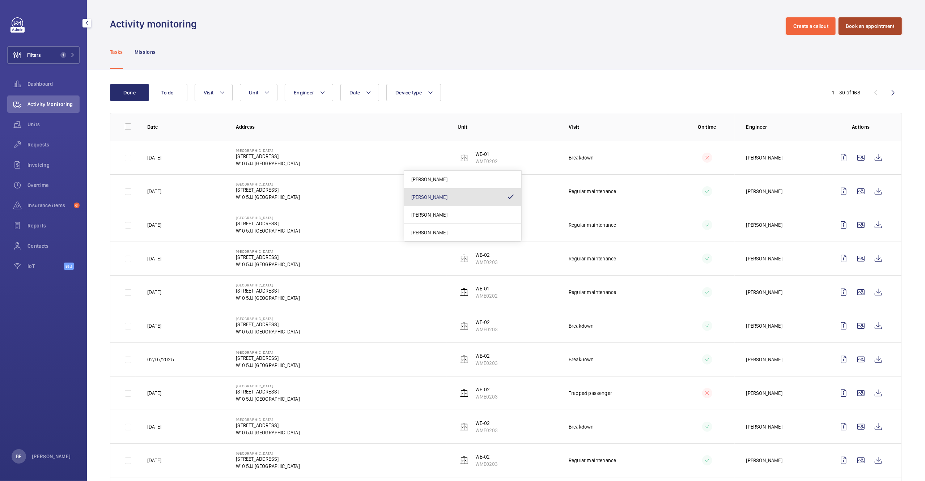
click at [866, 21] on button "Book an appointment" at bounding box center [869, 25] width 63 height 17
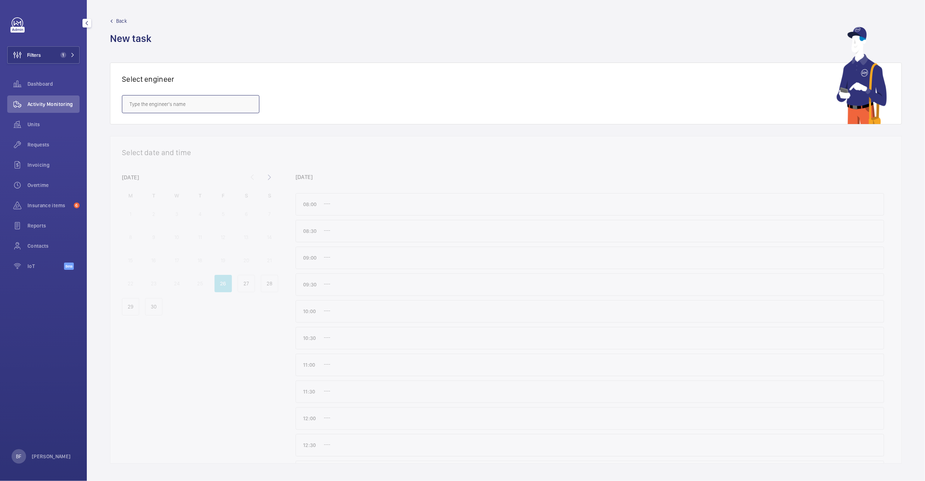
click at [181, 106] on input "text" at bounding box center [190, 104] width 137 height 18
click at [163, 150] on mat-option "[PERSON_NAME]" at bounding box center [190, 144] width 137 height 18
type input "[PERSON_NAME]"
click at [129, 310] on p "29" at bounding box center [131, 306] width 6 height 7
click at [361, 262] on p "Add a new task" at bounding box center [352, 257] width 34 height 7
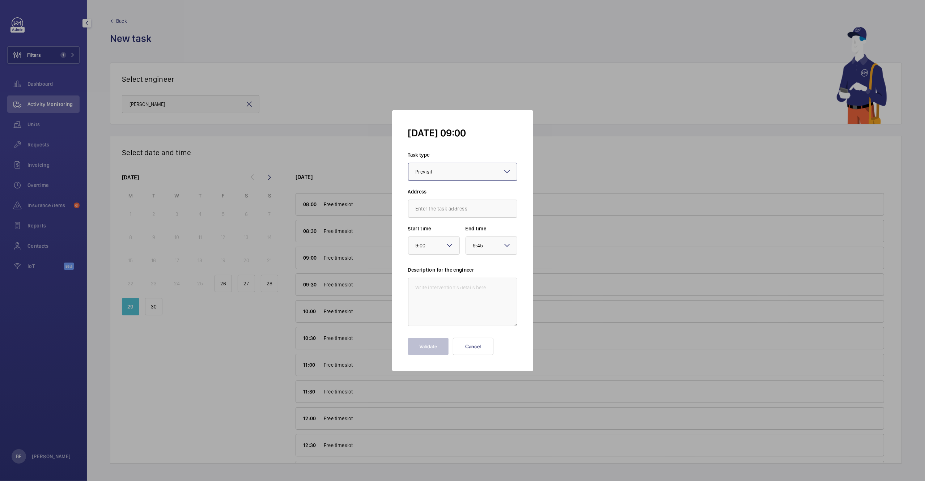
click at [473, 173] on div at bounding box center [462, 171] width 109 height 17
click at [444, 294] on textarea at bounding box center [462, 302] width 109 height 48
click at [480, 348] on button "Cancel" at bounding box center [473, 346] width 41 height 17
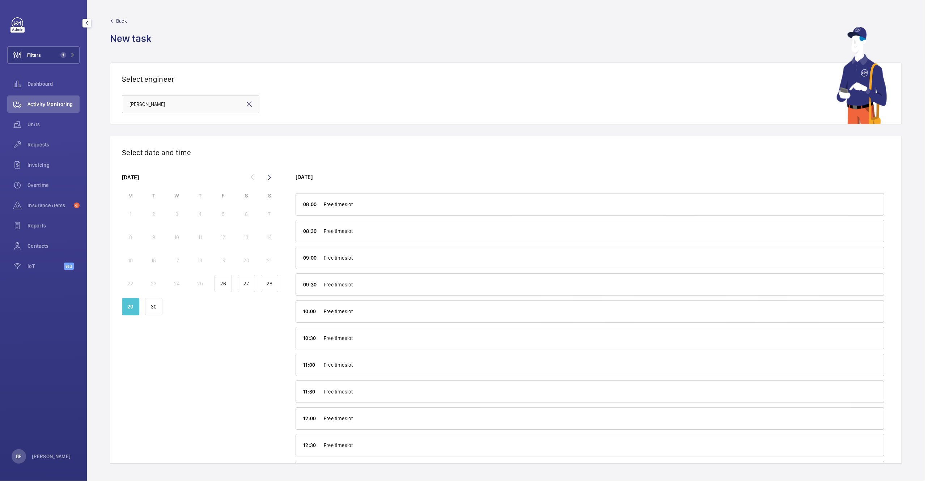
click at [128, 24] on link "Back" at bounding box center [133, 20] width 46 height 7
click at [122, 21] on span "Back" at bounding box center [121, 20] width 11 height 7
click at [121, 18] on span "Back" at bounding box center [121, 20] width 11 height 7
click at [42, 107] on span "Activity Monitoring" at bounding box center [53, 104] width 52 height 7
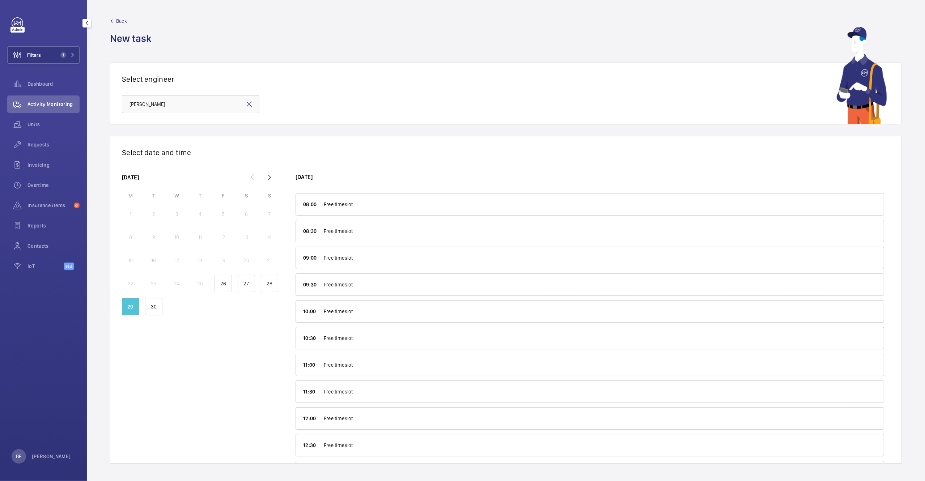
click at [42, 107] on span "Activity Monitoring" at bounding box center [53, 104] width 52 height 7
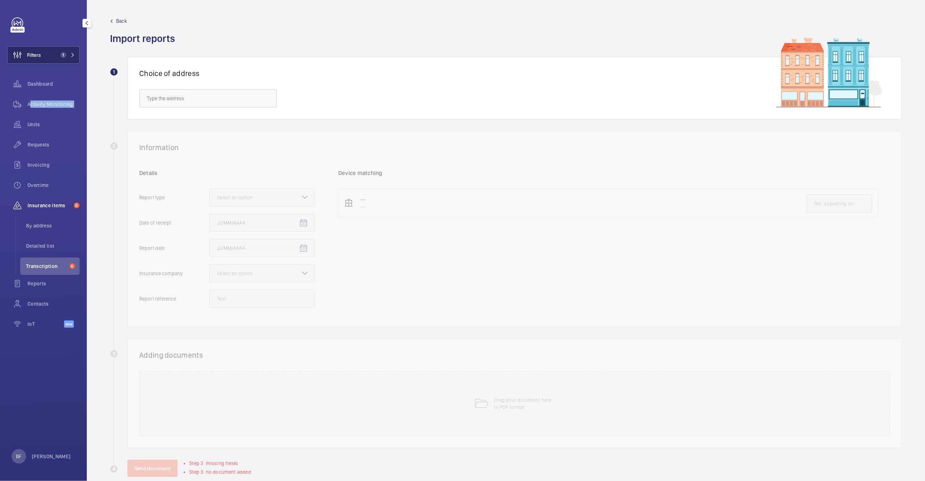
click at [52, 63] on button "Filters 1" at bounding box center [43, 54] width 72 height 17
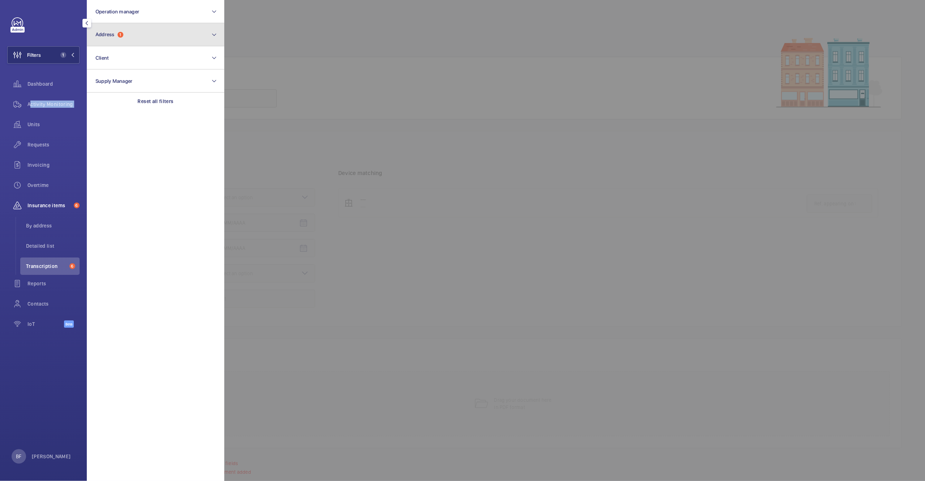
click at [157, 34] on button "Address 1" at bounding box center [155, 34] width 137 height 23
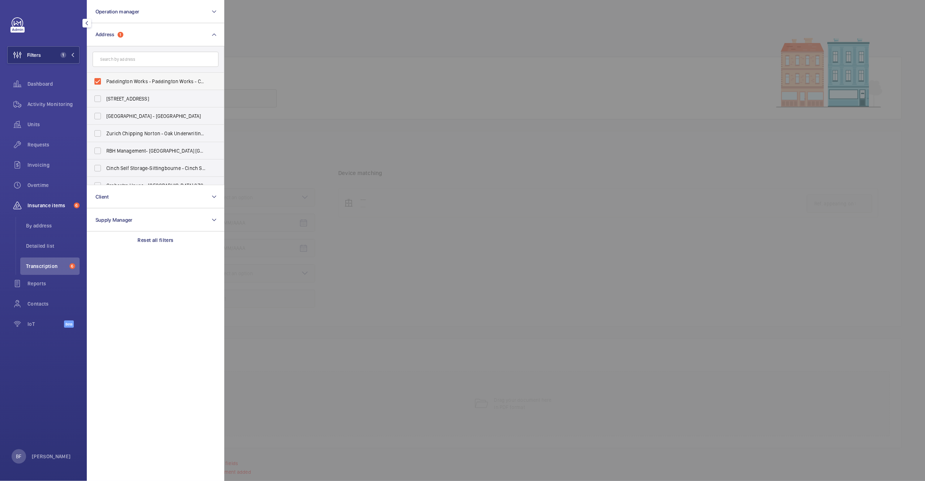
click at [133, 78] on span "Paddington Works - Paddington Works - Coworking, Offices, Meeting Rooms & Event…" at bounding box center [155, 81] width 99 height 7
click at [105, 78] on input "Paddington Works - Paddington Works - Coworking, Offices, Meeting Rooms & Event…" at bounding box center [97, 81] width 14 height 14
checkbox input "false"
click at [128, 61] on input "text" at bounding box center [156, 59] width 126 height 15
type input "west"
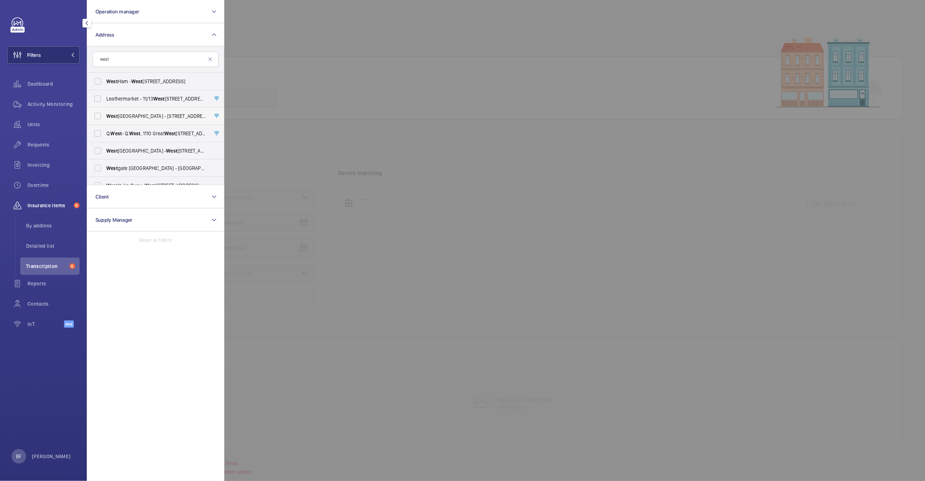
click at [153, 114] on span "West bourne Studios - 242 Acklam Road,, LONDON W10 5JJ" at bounding box center [155, 115] width 99 height 7
click at [105, 114] on input "West bourne Studios - 242 Acklam Road,, LONDON W10 5JJ" at bounding box center [97, 116] width 14 height 14
checkbox input "true"
click at [282, 77] on div at bounding box center [686, 240] width 925 height 481
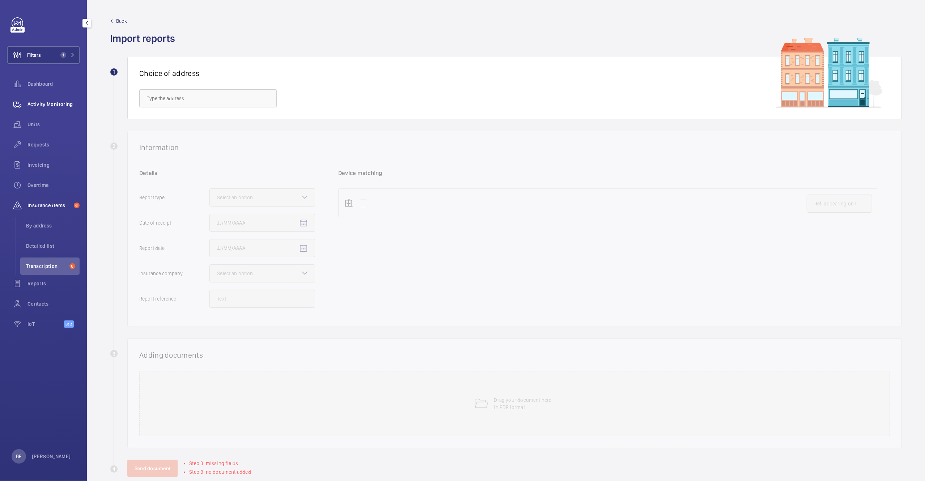
click at [59, 108] on div "Activity Monitoring" at bounding box center [43, 103] width 72 height 17
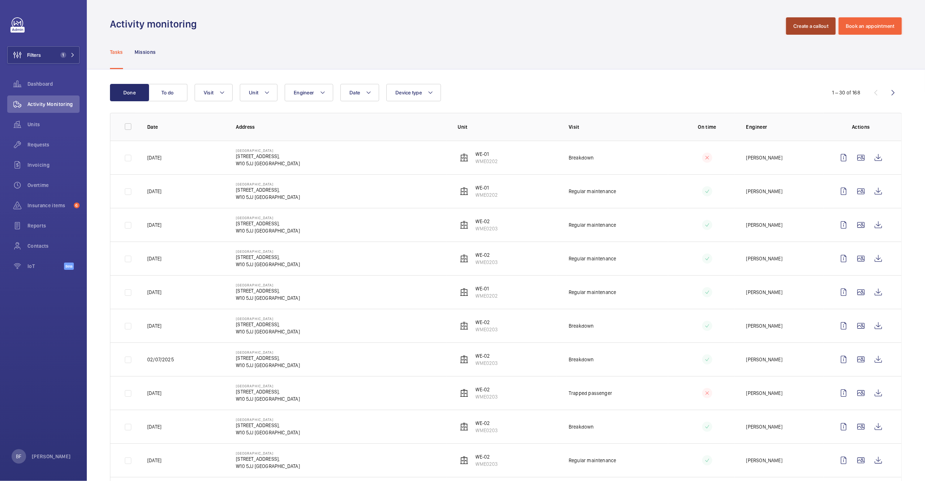
click at [816, 25] on button "Create a callout" at bounding box center [811, 25] width 50 height 17
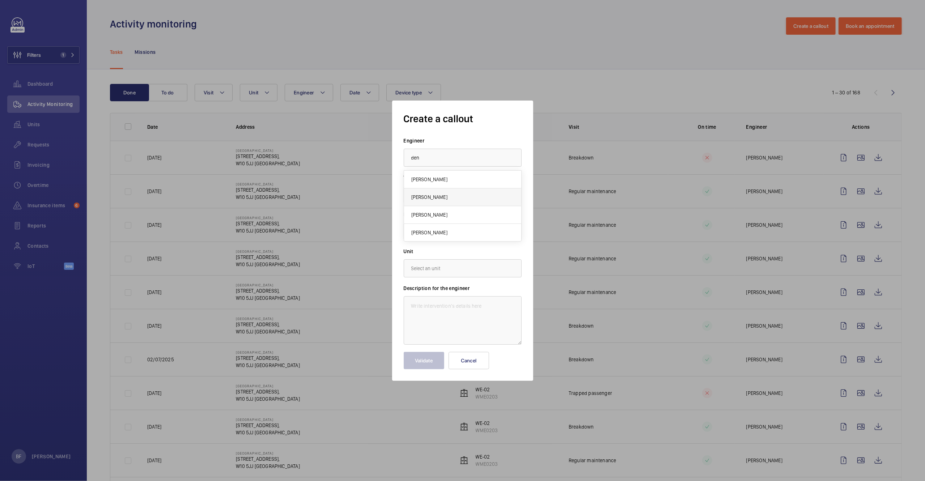
click at [433, 202] on mat-option "[PERSON_NAME]" at bounding box center [462, 197] width 117 height 18
type input "[PERSON_NAME]"
click at [449, 229] on input "text" at bounding box center [463, 231] width 118 height 18
click at [447, 252] on span "242 Acklam Road,, W10 5JJ LONDON" at bounding box center [432, 253] width 43 height 7
type input "242 Acklam Road,, W10 5JJ LONDON"
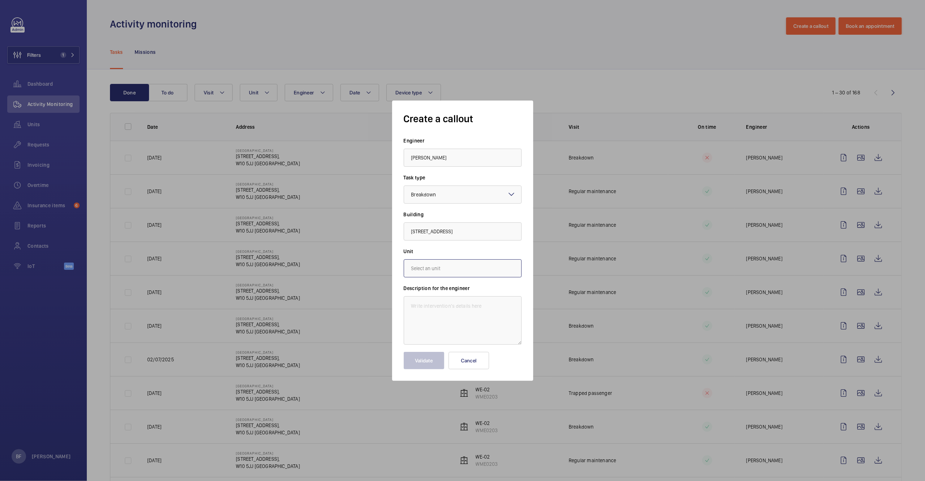
click at [438, 271] on input "text" at bounding box center [463, 268] width 118 height 18
click at [467, 362] on button "Cancel" at bounding box center [468, 360] width 41 height 17
